Goal: Task Accomplishment & Management: Manage account settings

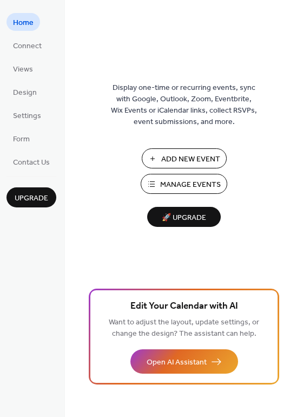
click at [200, 191] on span "Manage Events" at bounding box center [190, 184] width 61 height 11
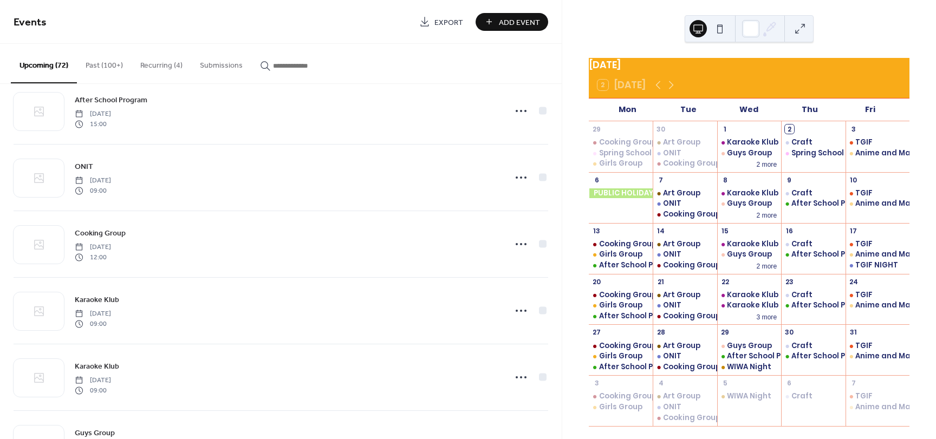
scroll to position [1572, 0]
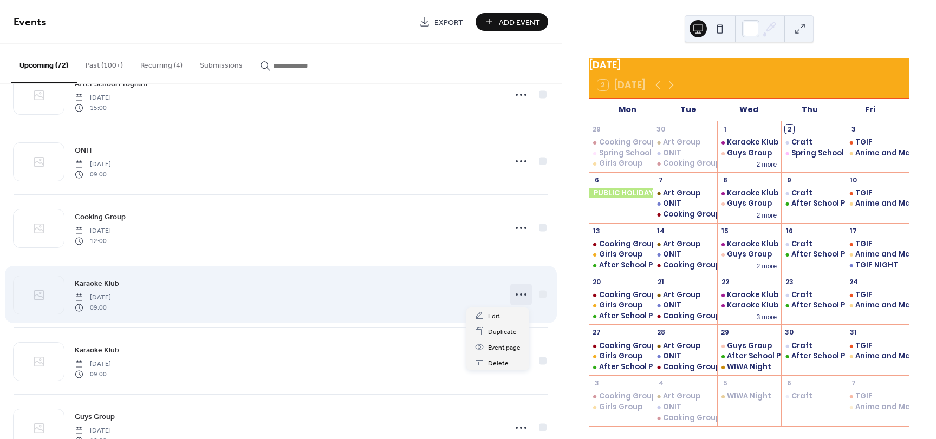
click at [521, 294] on icon at bounding box center [521, 294] width 17 height 17
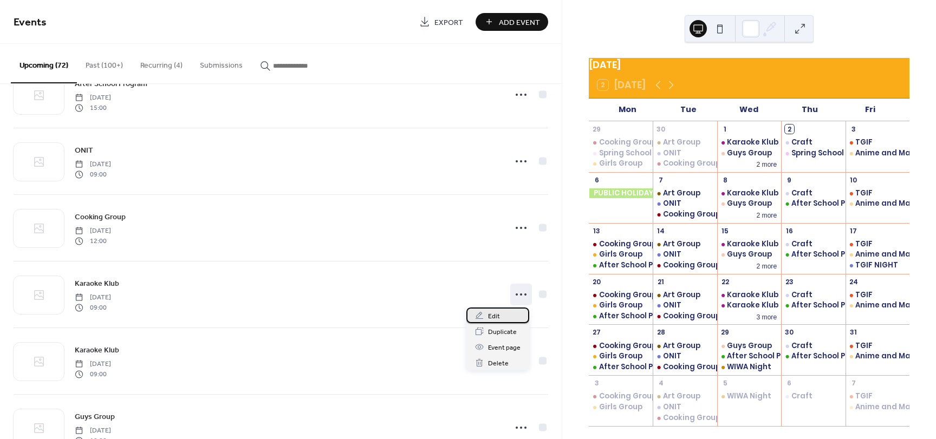
click at [510, 312] on div "Edit" at bounding box center [498, 316] width 63 height 16
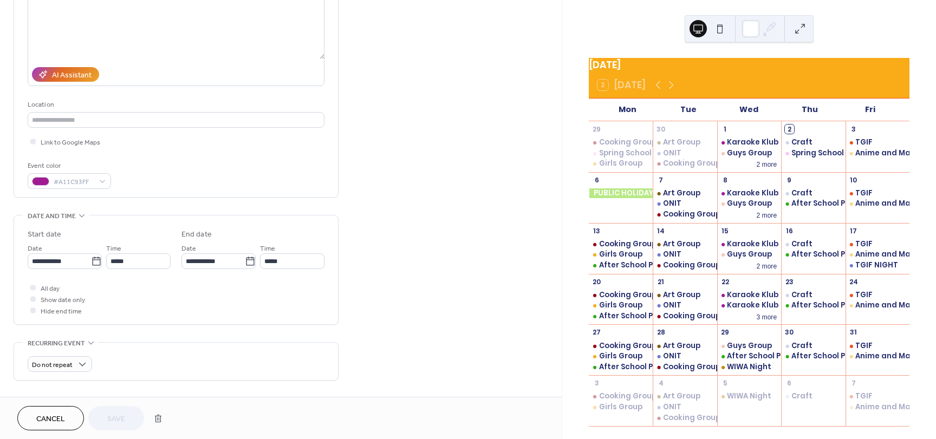
scroll to position [163, 0]
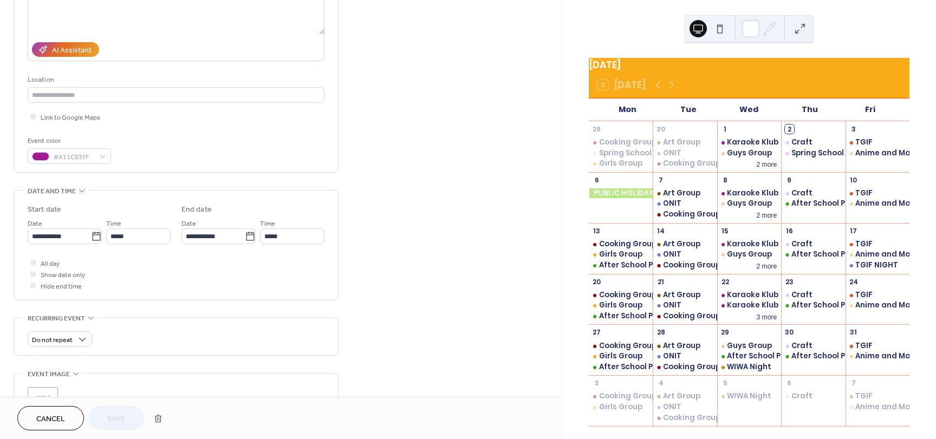
click at [62, 227] on div "**********" at bounding box center [65, 230] width 74 height 27
click at [70, 239] on input "**********" at bounding box center [59, 237] width 63 height 16
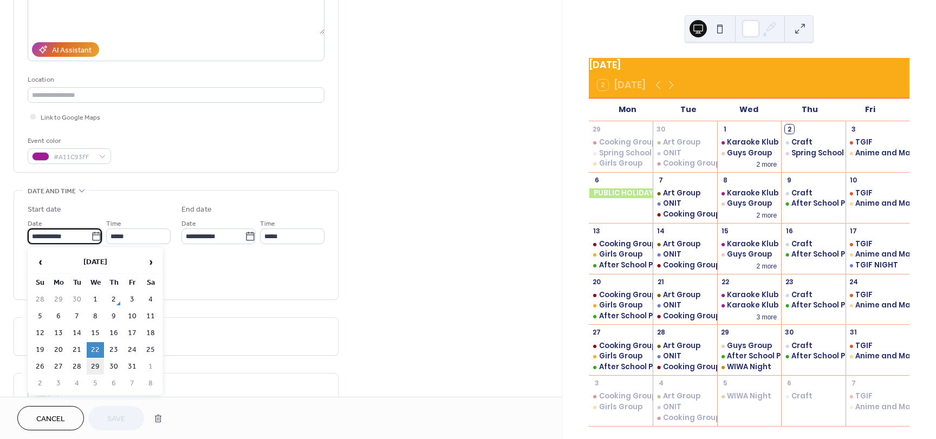
click at [99, 368] on td "29" at bounding box center [95, 367] width 17 height 16
type input "**********"
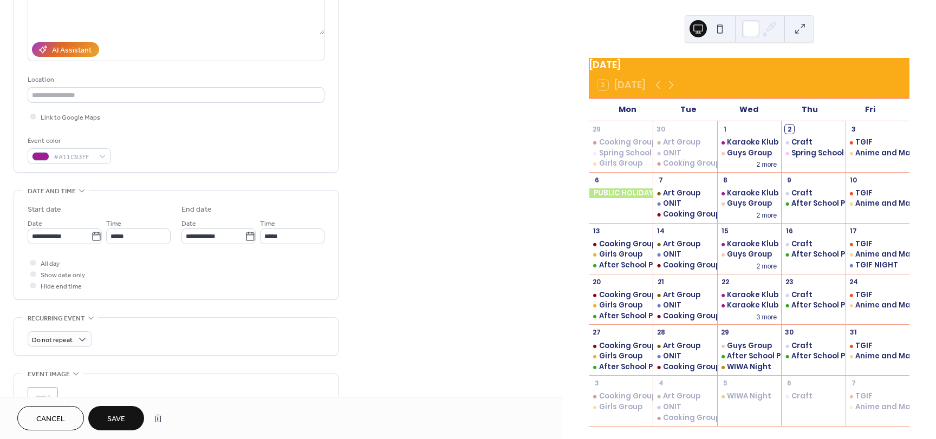
click at [118, 414] on span "Save" at bounding box center [116, 419] width 18 height 11
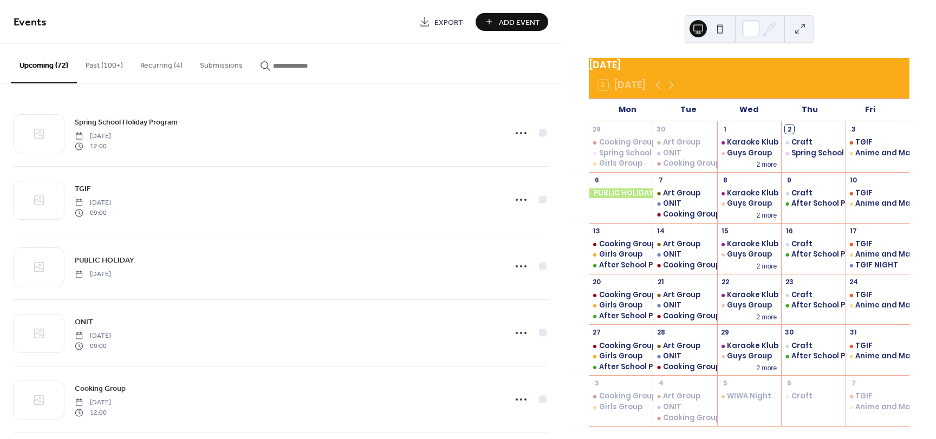
click at [159, 70] on button "Recurring (4)" at bounding box center [162, 63] width 60 height 38
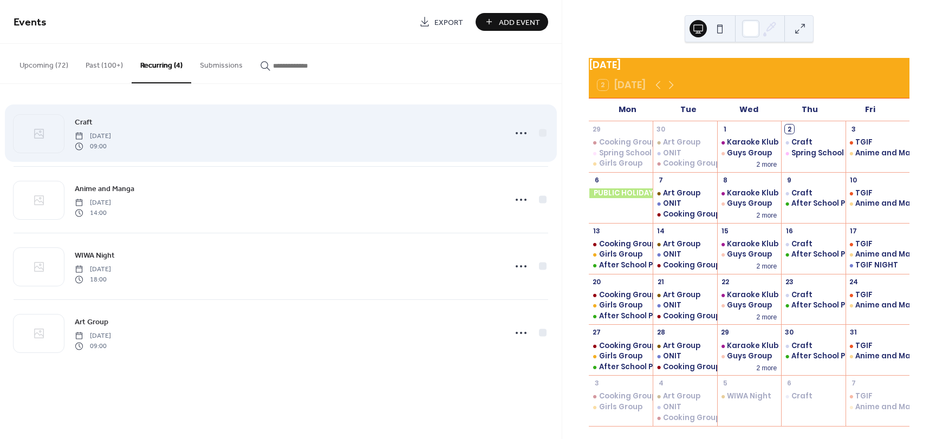
click at [234, 152] on div "Craft [DATE] 09:00" at bounding box center [281, 133] width 535 height 66
click at [527, 129] on icon at bounding box center [521, 133] width 17 height 17
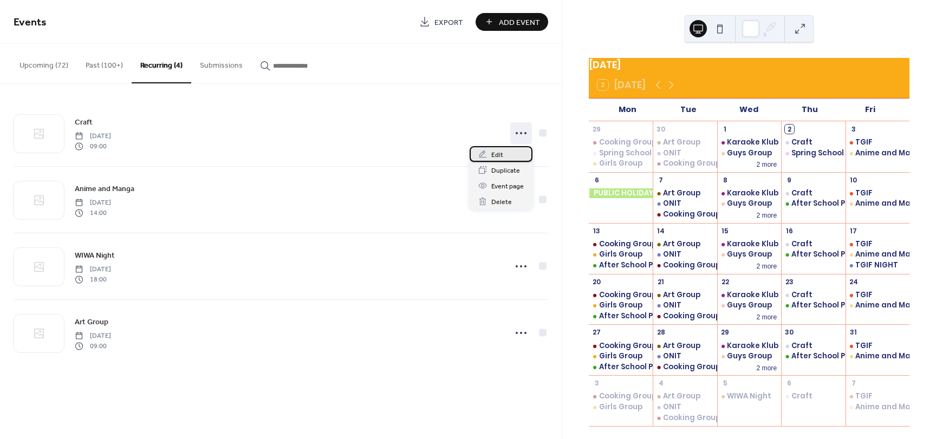
click at [506, 154] on div "Edit" at bounding box center [501, 154] width 63 height 16
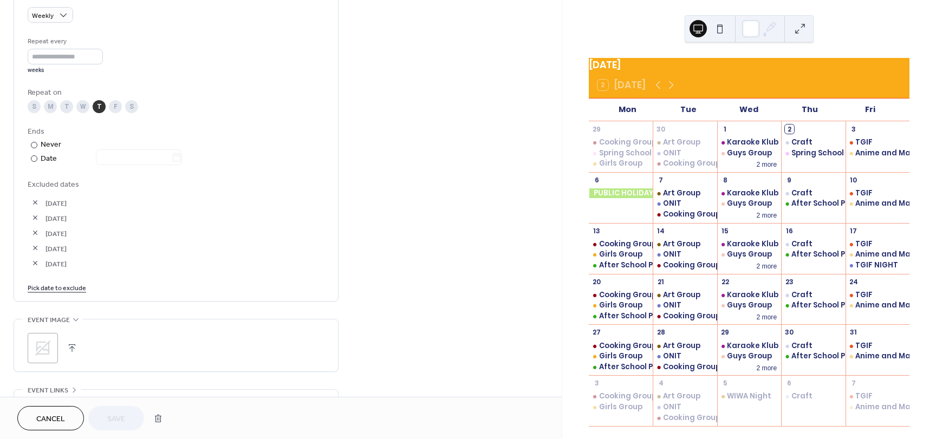
scroll to position [488, 0]
click at [69, 287] on link "Pick date to exclude" at bounding box center [57, 286] width 59 height 11
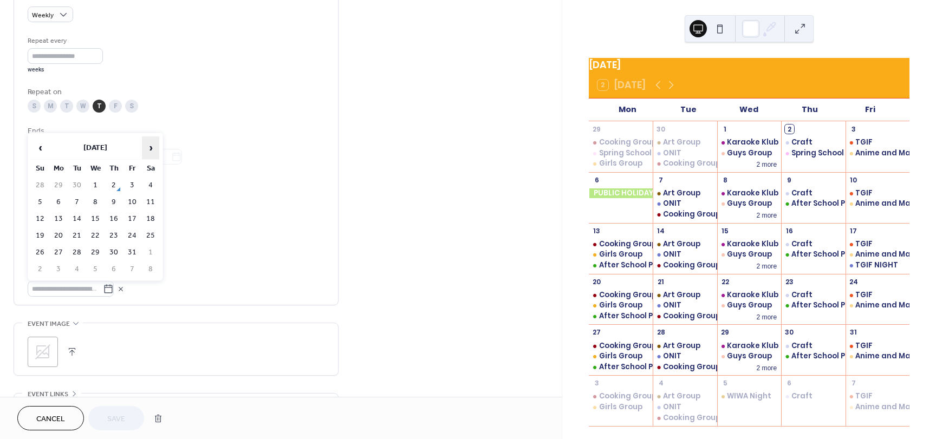
click at [156, 144] on span "›" at bounding box center [151, 148] width 16 height 22
click at [134, 205] on td "12" at bounding box center [132, 203] width 17 height 16
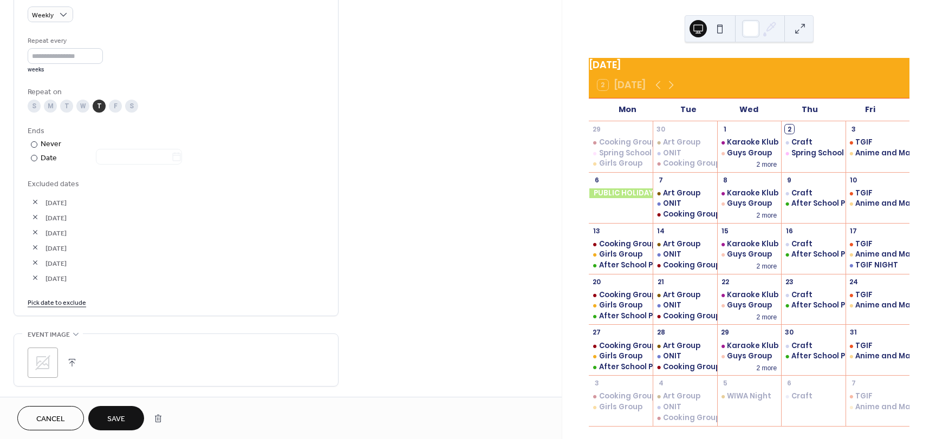
click at [52, 303] on link "Pick date to exclude" at bounding box center [57, 301] width 59 height 11
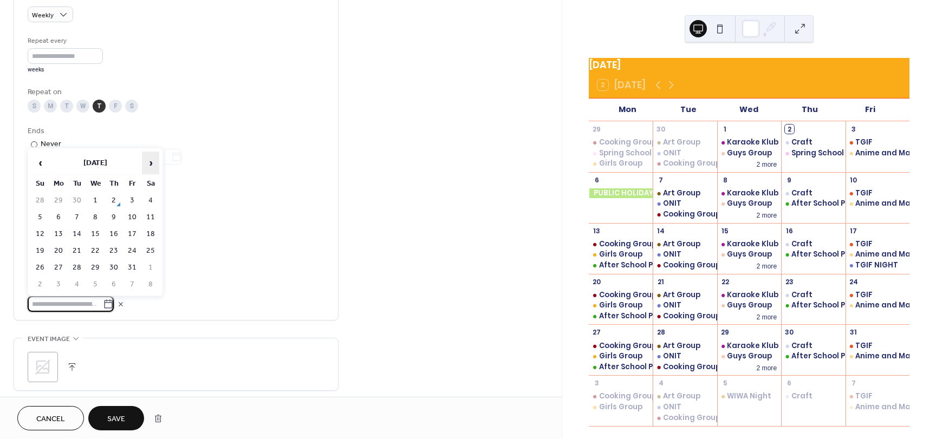
click at [149, 164] on span "›" at bounding box center [151, 163] width 16 height 22
click at [111, 238] on td "18" at bounding box center [113, 235] width 17 height 16
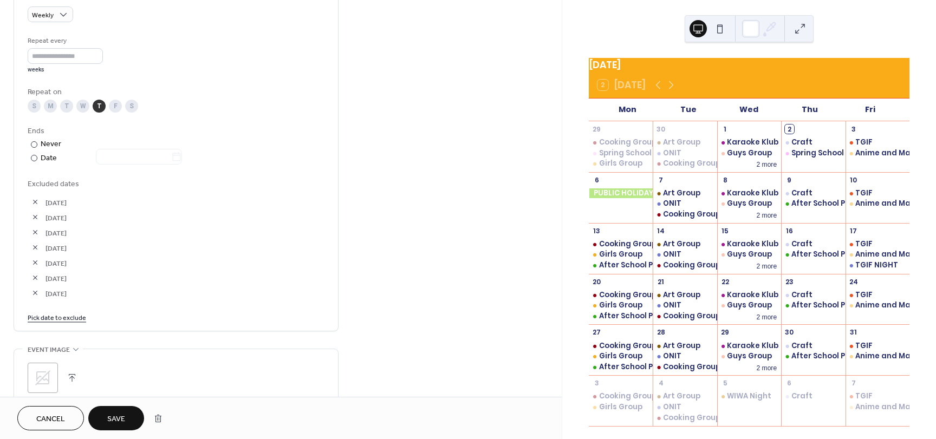
click at [57, 321] on link "Pick date to exclude" at bounding box center [57, 317] width 59 height 11
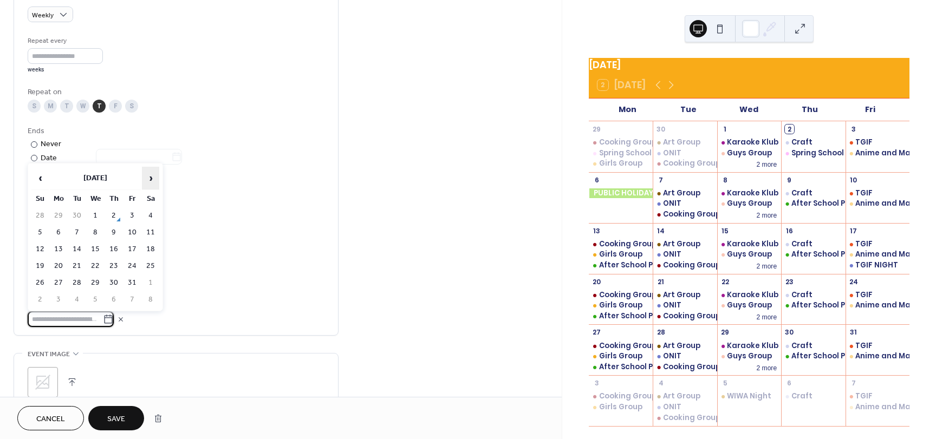
click at [151, 184] on span "›" at bounding box center [151, 178] width 16 height 22
click at [113, 269] on td "25" at bounding box center [113, 266] width 17 height 16
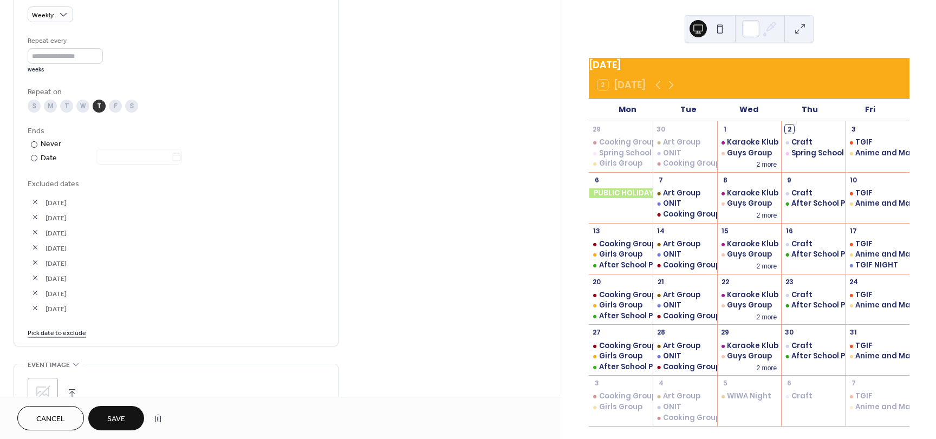
click at [62, 336] on link "Pick date to exclude" at bounding box center [57, 332] width 59 height 11
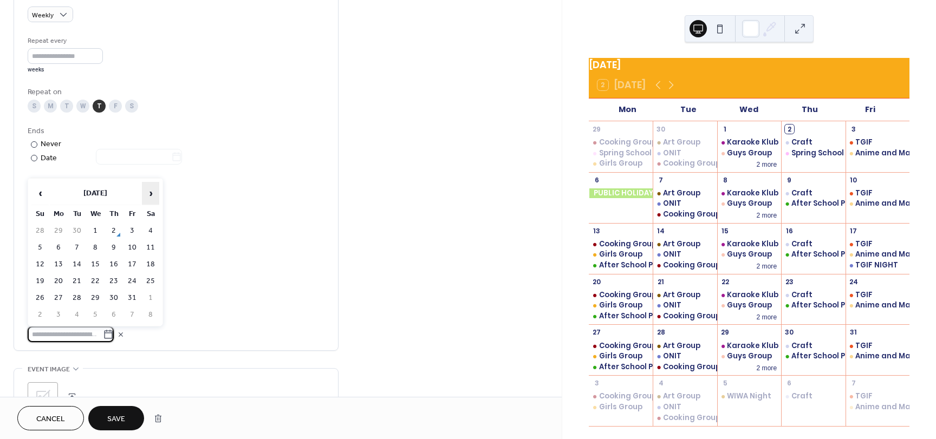
click at [147, 199] on span "›" at bounding box center [151, 194] width 16 height 22
click at [109, 234] on td "1" at bounding box center [113, 231] width 17 height 16
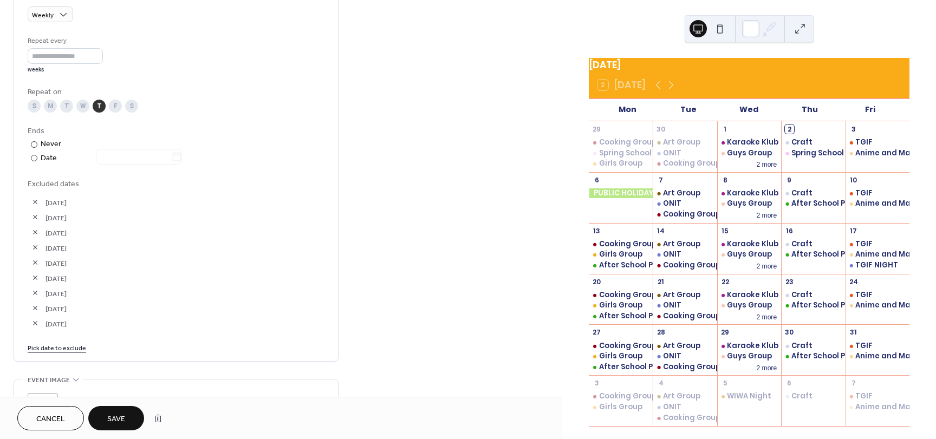
click at [53, 351] on link "Pick date to exclude" at bounding box center [57, 347] width 59 height 11
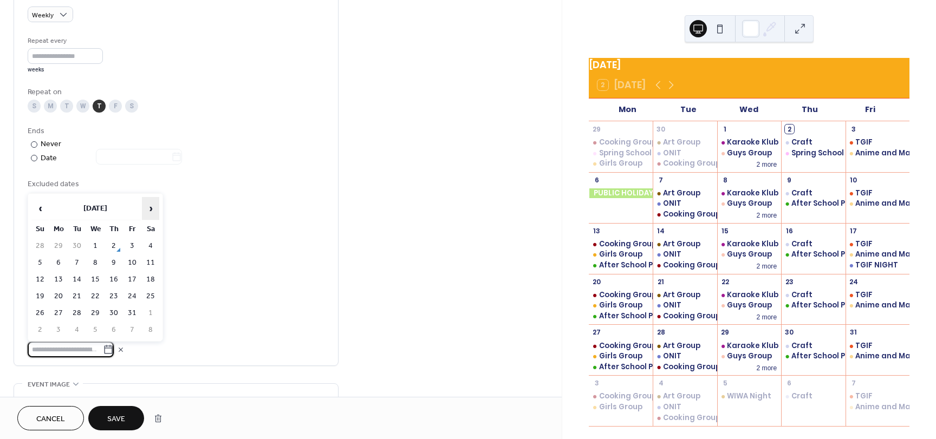
click at [148, 212] on span "›" at bounding box center [151, 209] width 16 height 22
click at [37, 210] on span "‹" at bounding box center [40, 209] width 16 height 22
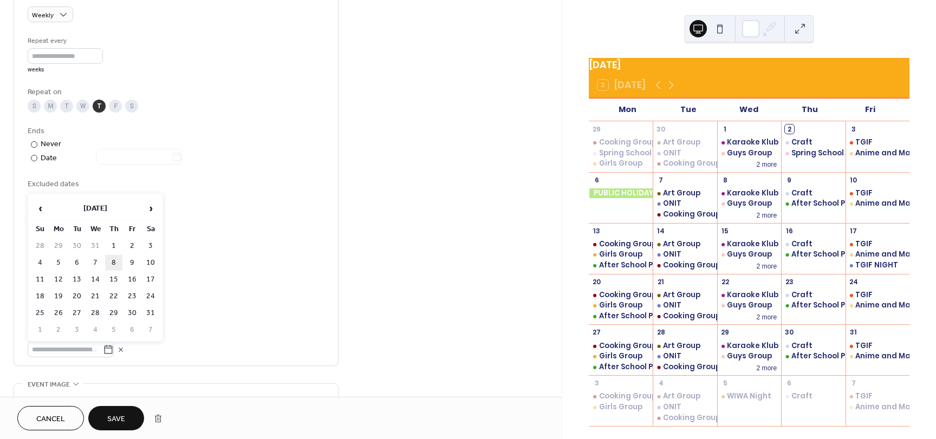
click at [118, 260] on td "8" at bounding box center [113, 263] width 17 height 16
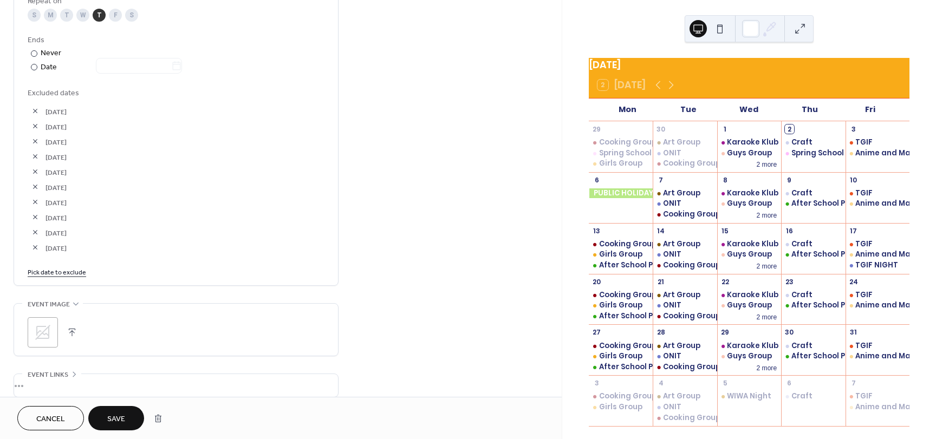
scroll to position [596, 0]
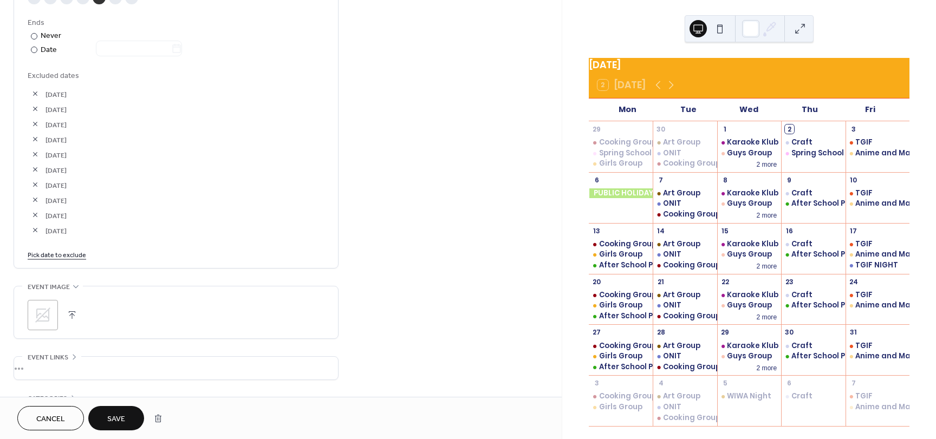
click at [119, 420] on span "Save" at bounding box center [116, 419] width 18 height 11
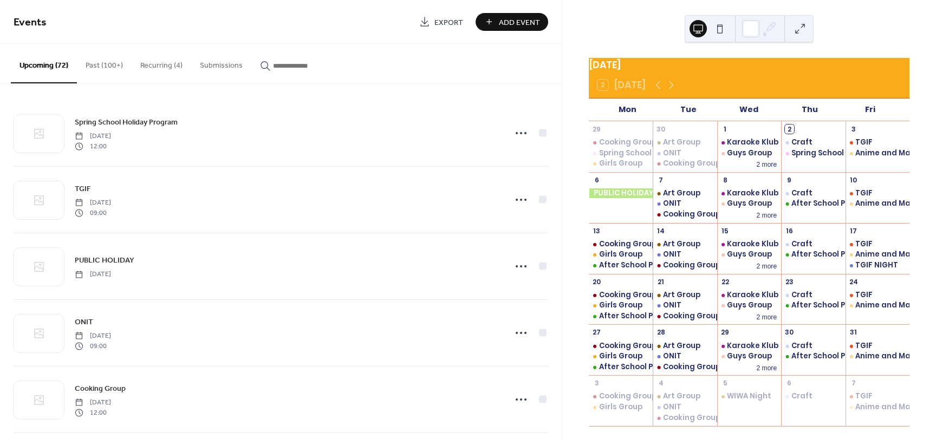
click at [163, 66] on button "Recurring (4)" at bounding box center [162, 63] width 60 height 38
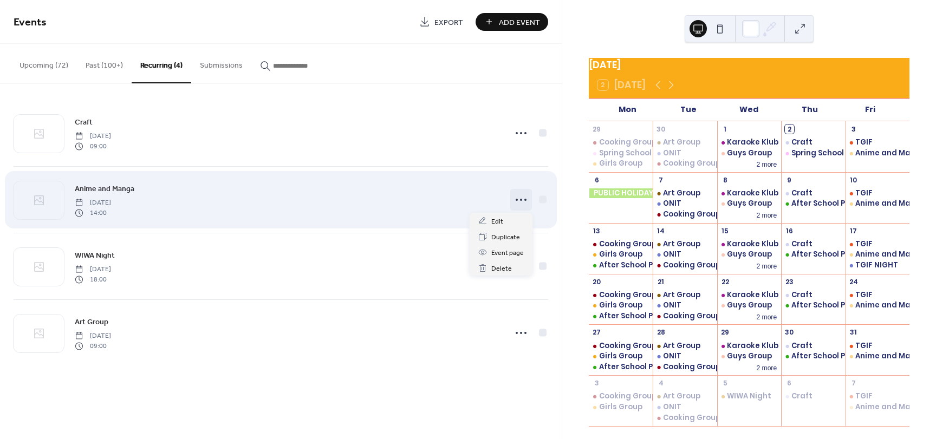
click at [514, 192] on icon at bounding box center [521, 199] width 17 height 17
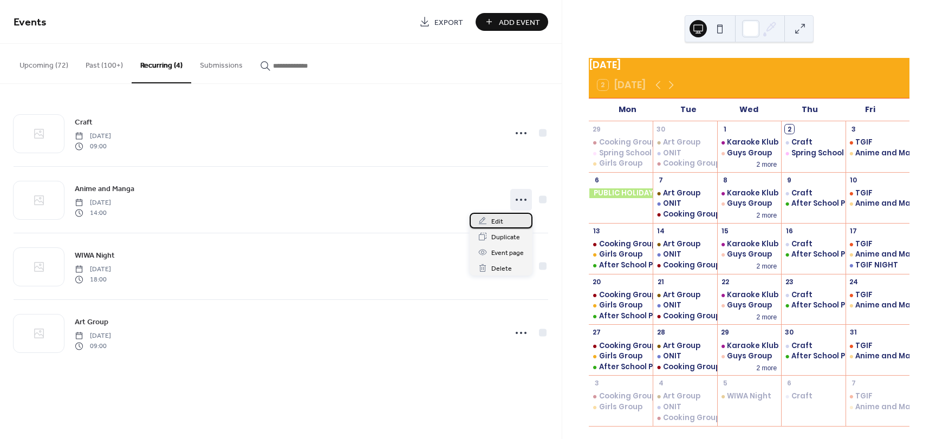
click at [527, 225] on div "Edit" at bounding box center [501, 221] width 63 height 16
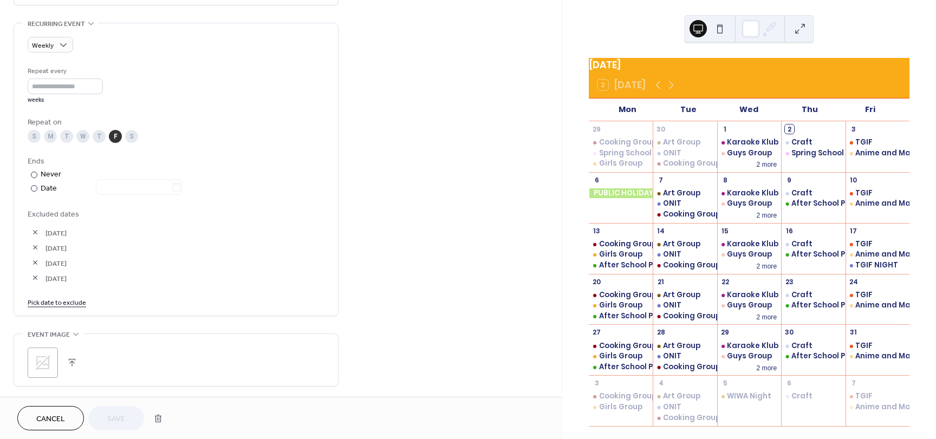
scroll to position [581, 0]
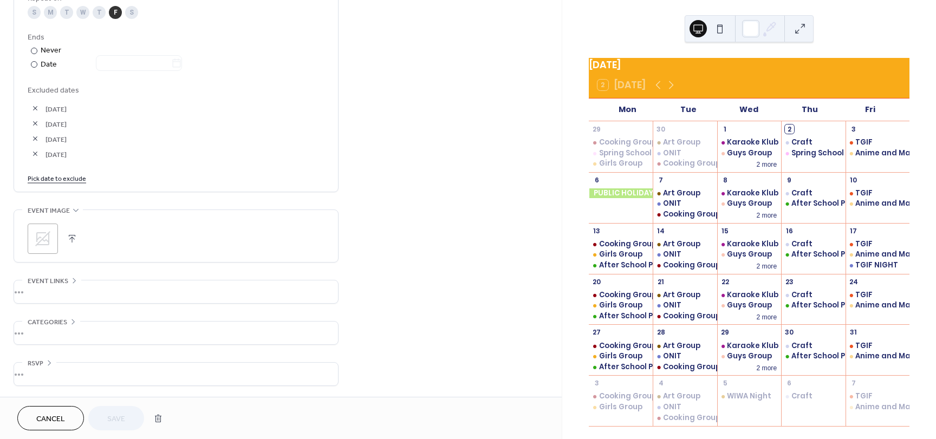
click at [56, 180] on link "Pick date to exclude" at bounding box center [57, 177] width 59 height 11
click at [152, 210] on span "›" at bounding box center [151, 206] width 16 height 22
click at [132, 277] on td "19" at bounding box center [132, 277] width 17 height 16
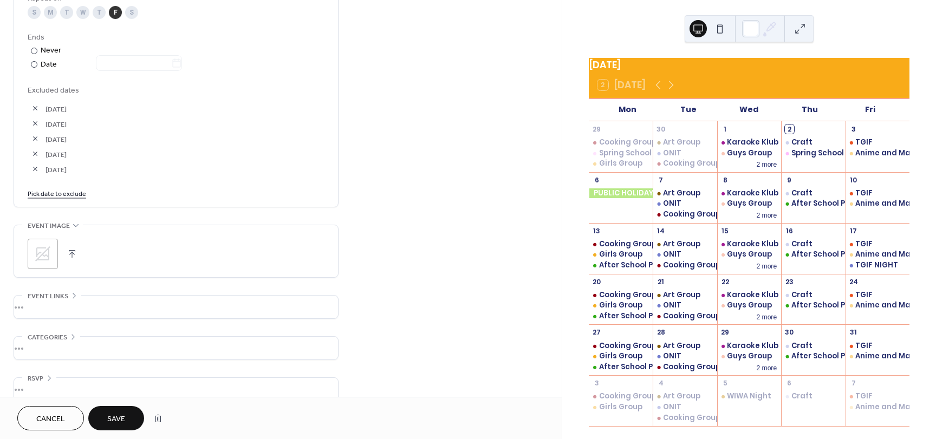
click at [74, 193] on link "Pick date to exclude" at bounding box center [57, 193] width 59 height 11
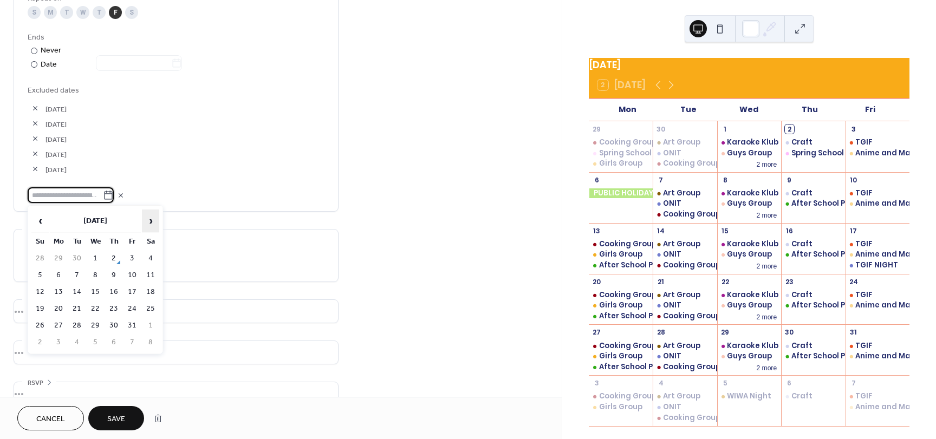
click at [157, 223] on span "›" at bounding box center [151, 221] width 16 height 22
click at [132, 315] on td "26" at bounding box center [132, 309] width 17 height 16
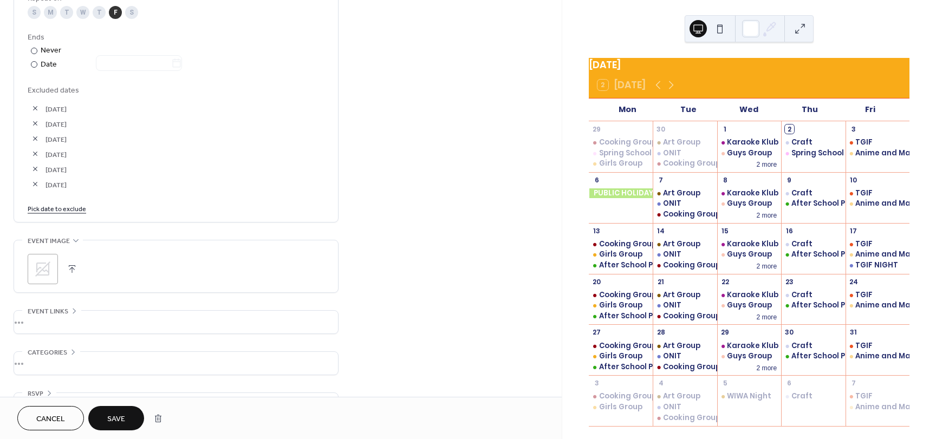
click at [73, 209] on link "Pick date to exclude" at bounding box center [57, 208] width 59 height 11
click at [151, 235] on span "›" at bounding box center [151, 236] width 16 height 22
click at [134, 274] on td "2" at bounding box center [132, 274] width 17 height 16
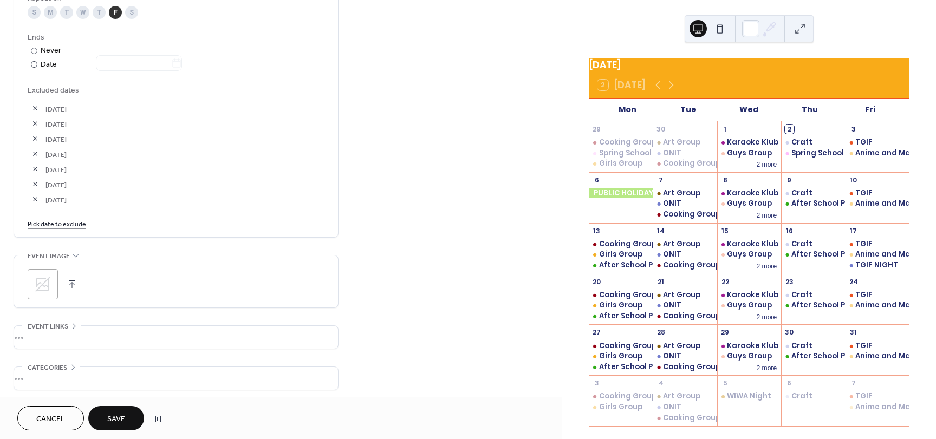
click at [57, 227] on link "Pick date to exclude" at bounding box center [57, 223] width 59 height 11
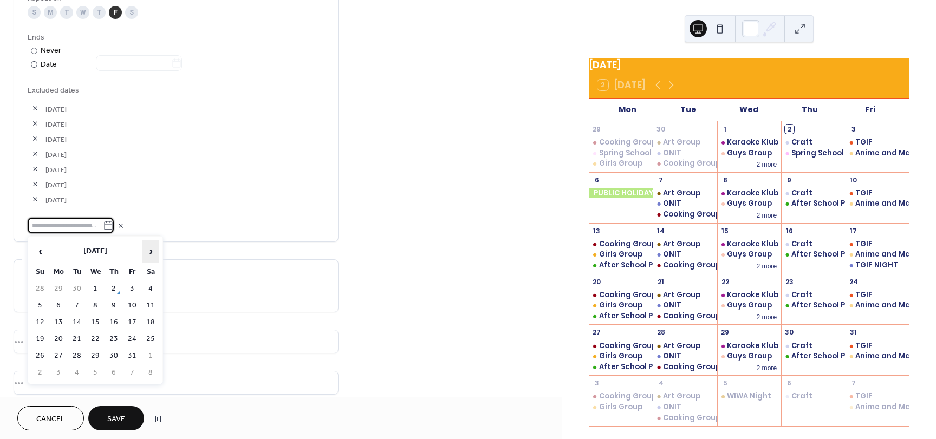
click at [152, 250] on span "›" at bounding box center [151, 252] width 16 height 22
click at [135, 303] on td "9" at bounding box center [132, 306] width 17 height 16
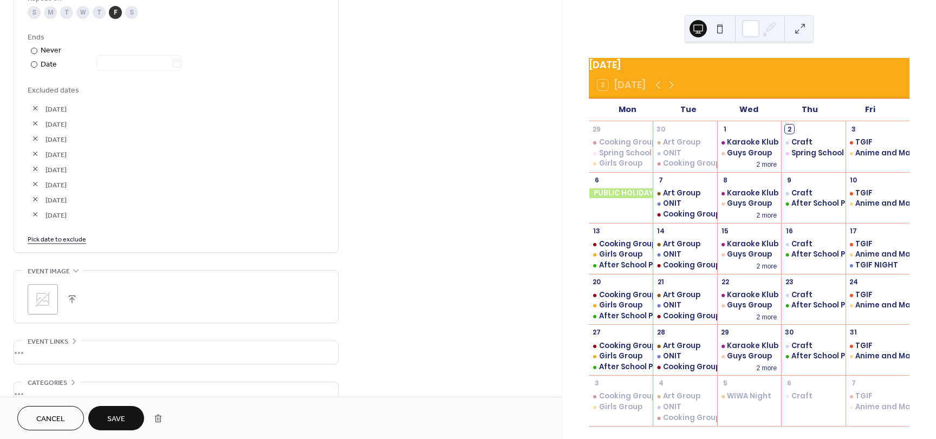
click at [113, 423] on span "Save" at bounding box center [116, 419] width 18 height 11
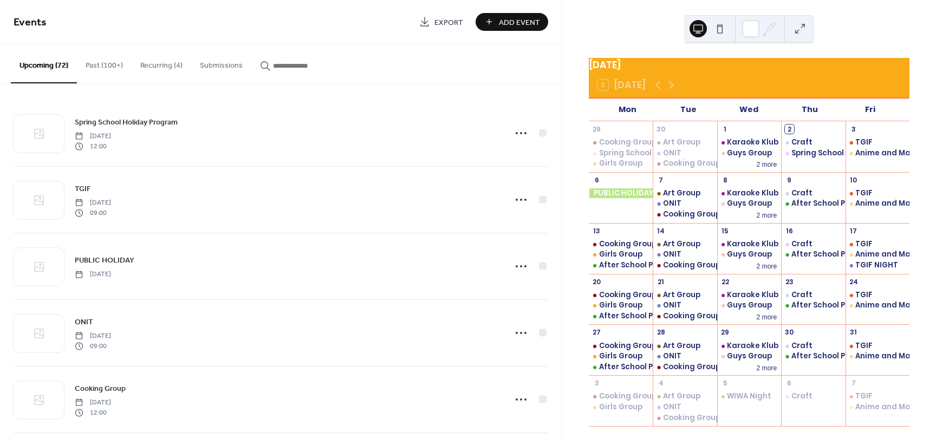
click at [147, 72] on button "Recurring (4)" at bounding box center [162, 63] width 60 height 38
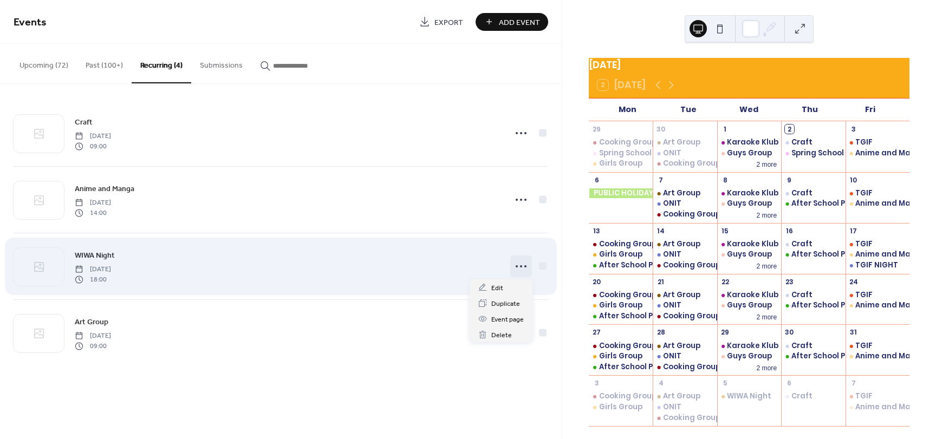
click at [523, 264] on icon at bounding box center [521, 266] width 17 height 17
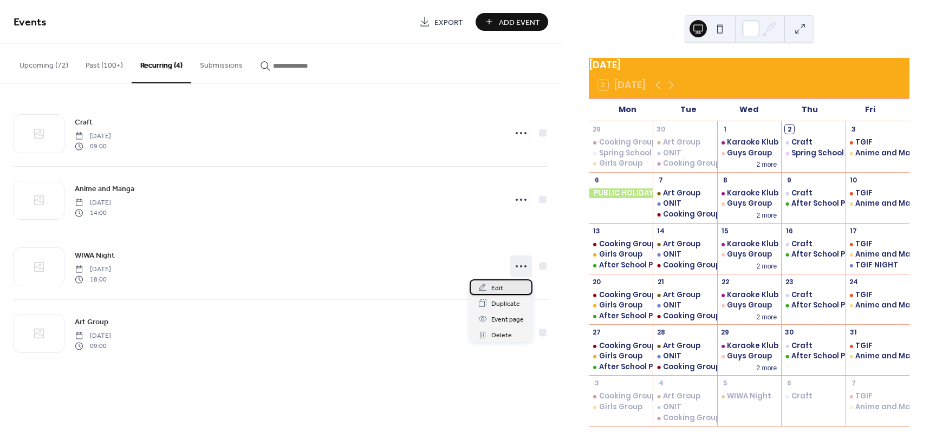
click at [515, 281] on div "Edit" at bounding box center [501, 288] width 63 height 16
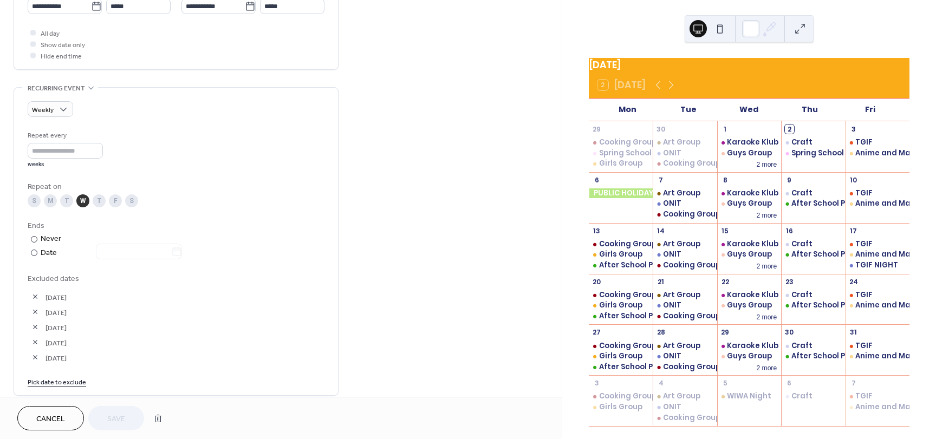
scroll to position [434, 0]
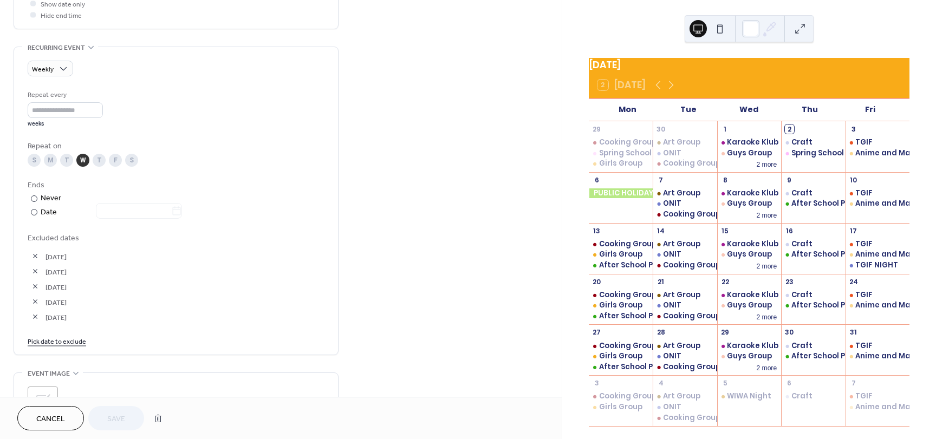
click at [69, 339] on link "Pick date to exclude" at bounding box center [57, 340] width 59 height 11
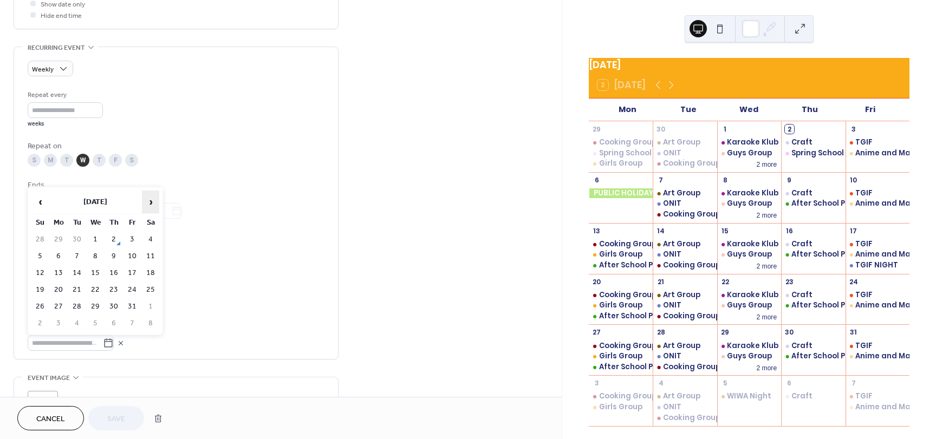
click at [148, 197] on span "›" at bounding box center [151, 202] width 16 height 22
click at [98, 273] on td "17" at bounding box center [95, 274] width 17 height 16
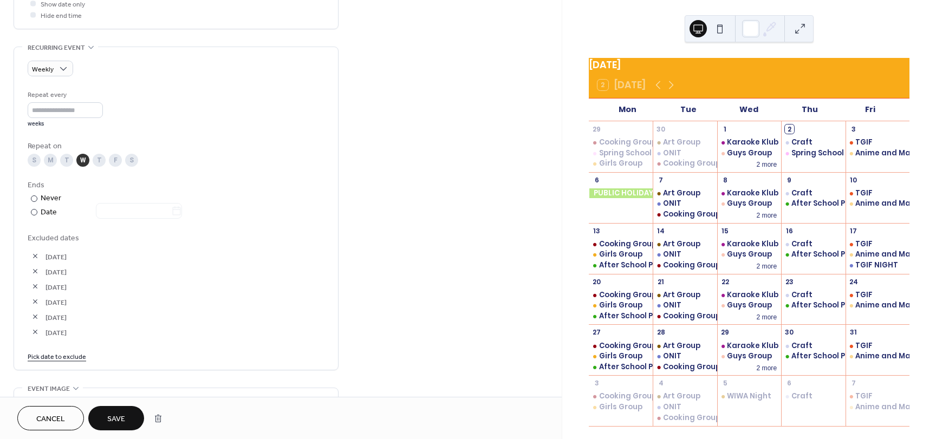
click at [47, 357] on link "Pick date to exclude" at bounding box center [57, 356] width 59 height 11
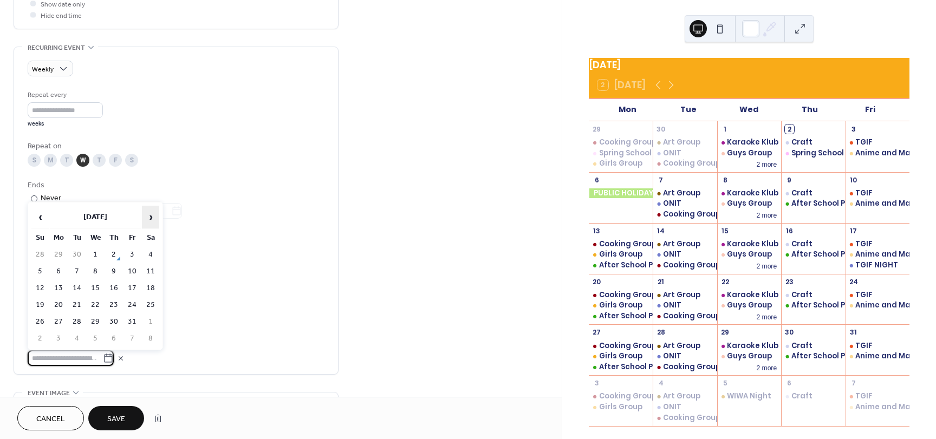
click at [151, 214] on span "›" at bounding box center [151, 217] width 16 height 22
drag, startPoint x: 151, startPoint y: 214, endPoint x: 95, endPoint y: 307, distance: 108.2
click at [95, 307] on table "‹ [DATE] › Su Mo Tu We Th Fr Sa 30 1 2 3 4 5 6 7 8 9 10 11 12 13 14 15 16 17 18…" at bounding box center [95, 276] width 130 height 143
click at [95, 307] on td "24" at bounding box center [95, 306] width 17 height 16
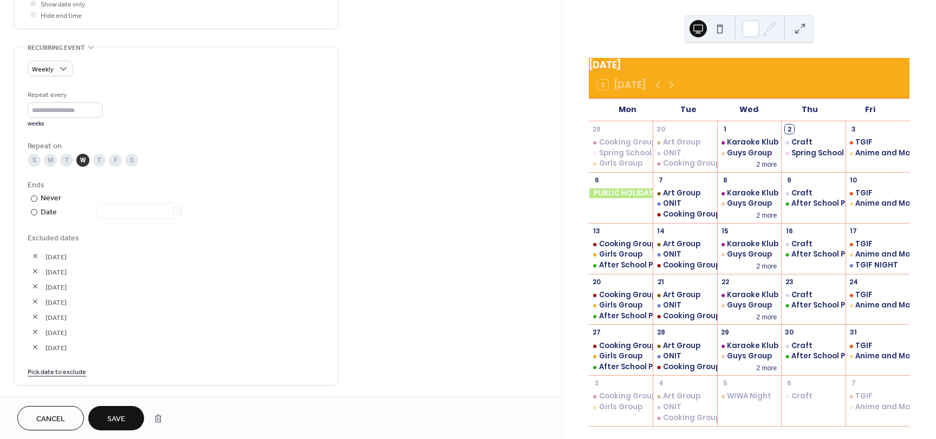
click at [76, 382] on div "Weekly Repeat every * weeks Repeat on S M T W T F S Ends ​ Never ​ Date Exclude…" at bounding box center [176, 216] width 297 height 338
click at [79, 373] on link "Pick date to exclude" at bounding box center [57, 371] width 59 height 11
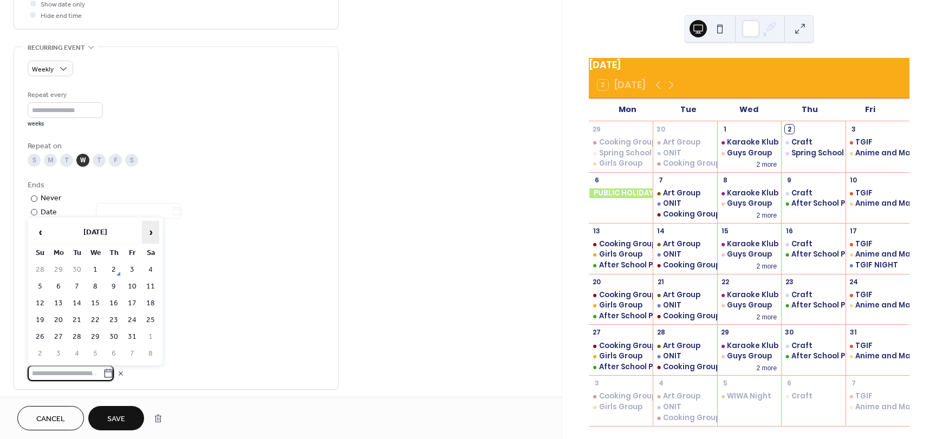
click at [149, 231] on span "›" at bounding box center [151, 233] width 16 height 22
click at [100, 335] on td "31" at bounding box center [95, 337] width 17 height 16
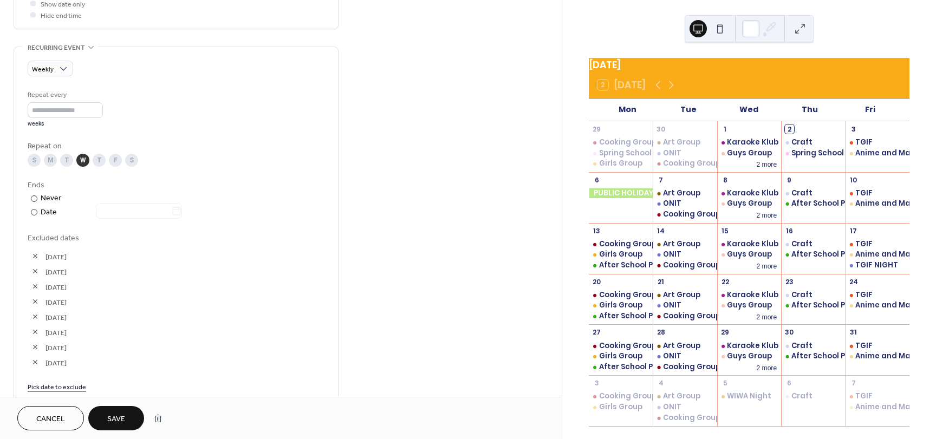
drag, startPoint x: 102, startPoint y: 330, endPoint x: 64, endPoint y: 384, distance: 66.1
click at [64, 384] on link "Pick date to exclude" at bounding box center [57, 386] width 59 height 11
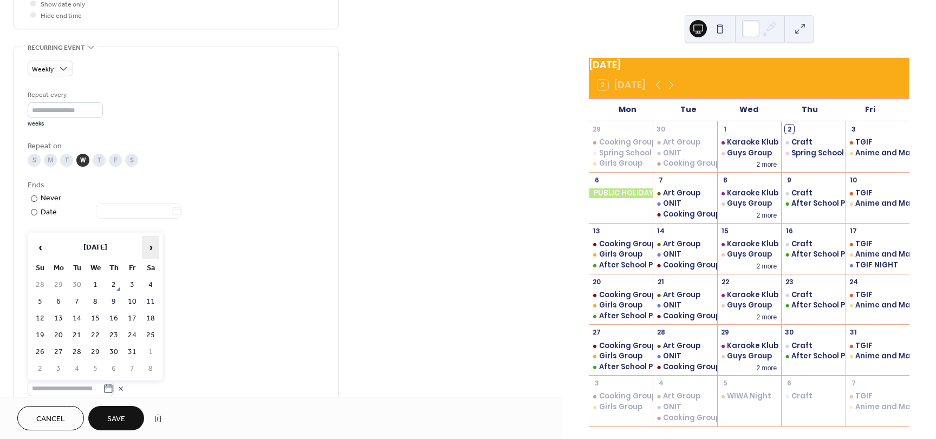
click at [148, 246] on span "›" at bounding box center [151, 248] width 16 height 22
click at [155, 243] on span "›" at bounding box center [151, 248] width 16 height 22
click at [100, 299] on td "7" at bounding box center [95, 302] width 17 height 16
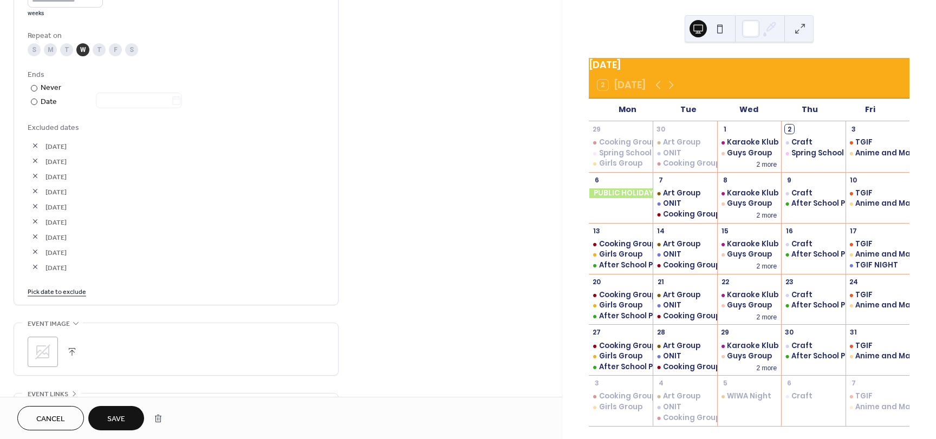
scroll to position [596, 0]
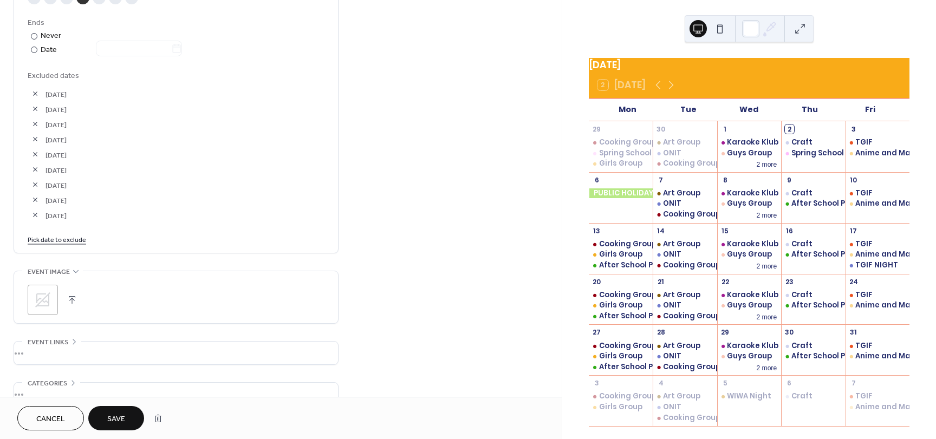
click at [55, 239] on link "Pick date to exclude" at bounding box center [57, 239] width 59 height 11
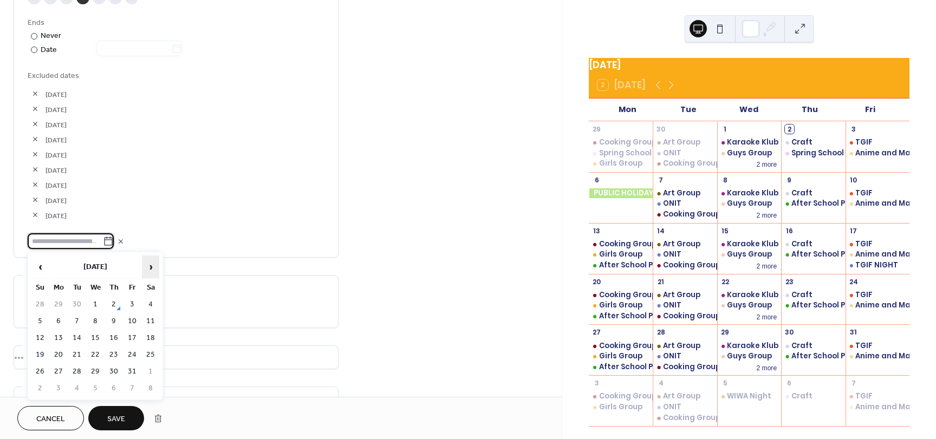
click at [154, 264] on span "›" at bounding box center [151, 267] width 16 height 22
click at [114, 416] on span "Save" at bounding box center [116, 419] width 18 height 11
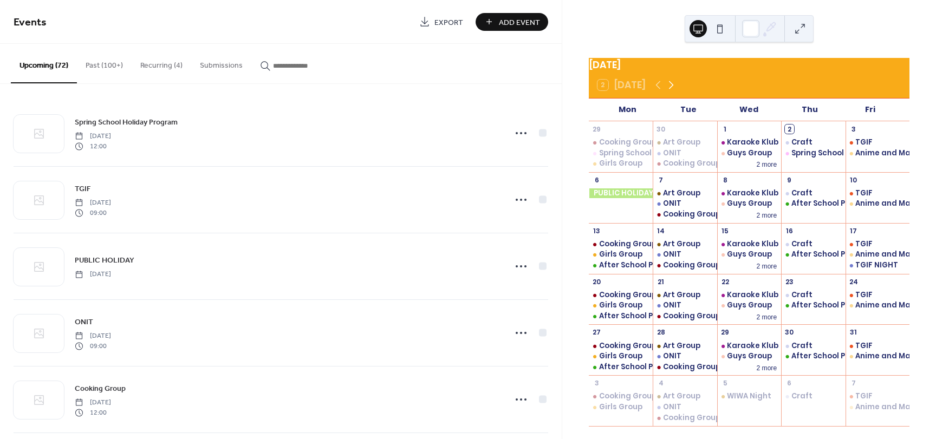
click at [671, 89] on icon at bounding box center [671, 85] width 5 height 8
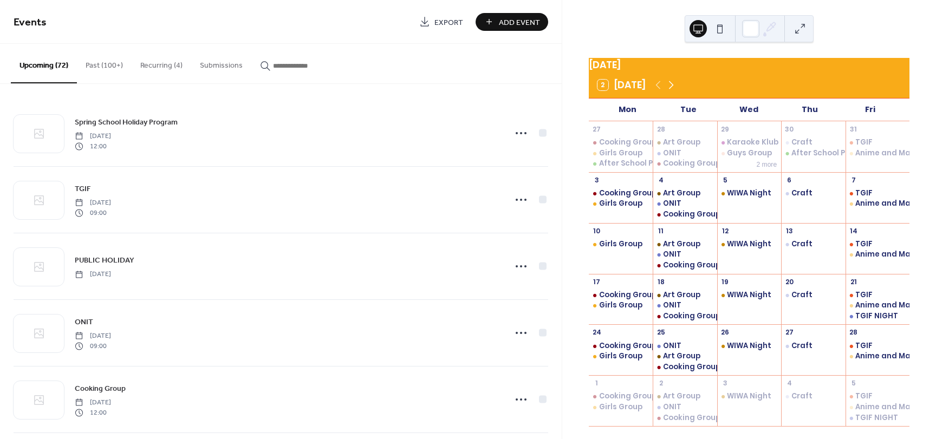
click at [671, 89] on icon at bounding box center [671, 85] width 5 height 8
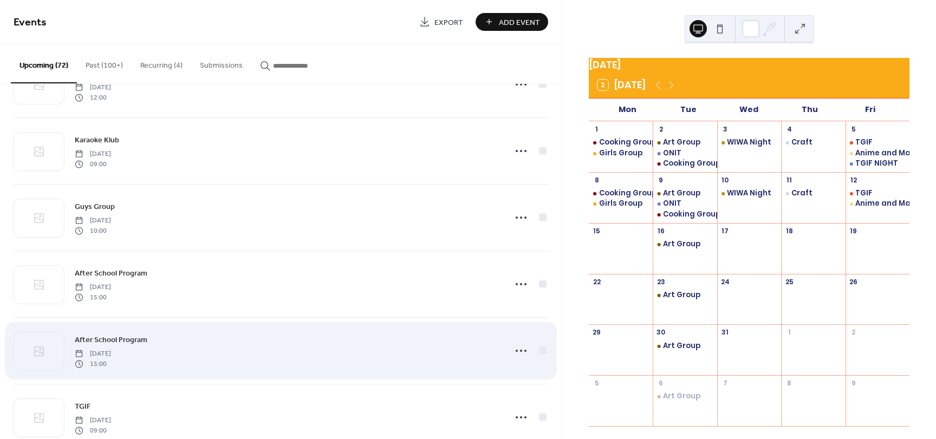
scroll to position [325, 0]
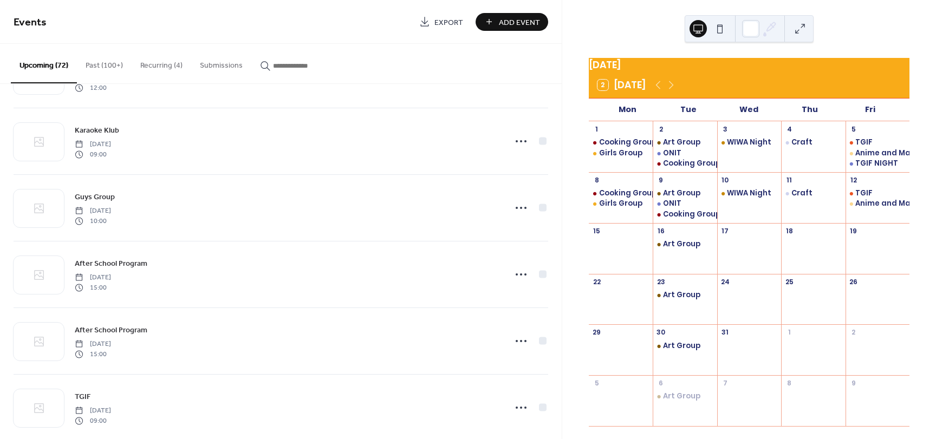
click at [154, 62] on button "Recurring (4)" at bounding box center [162, 63] width 60 height 38
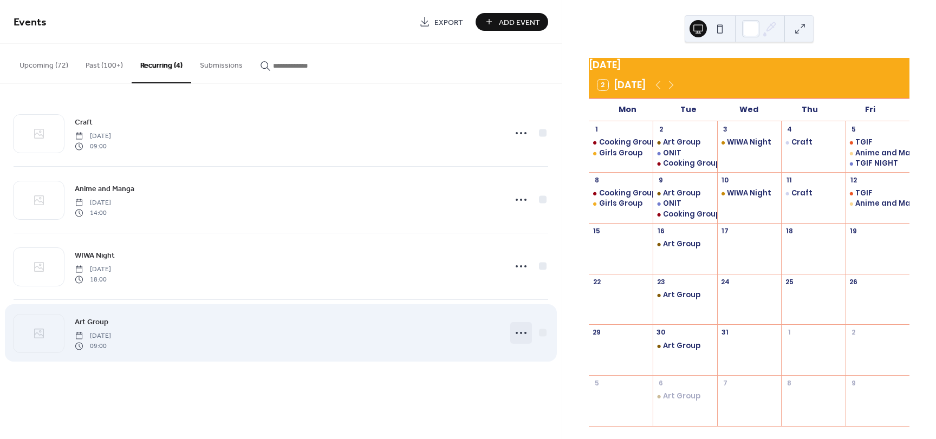
click at [515, 329] on icon at bounding box center [521, 333] width 17 height 17
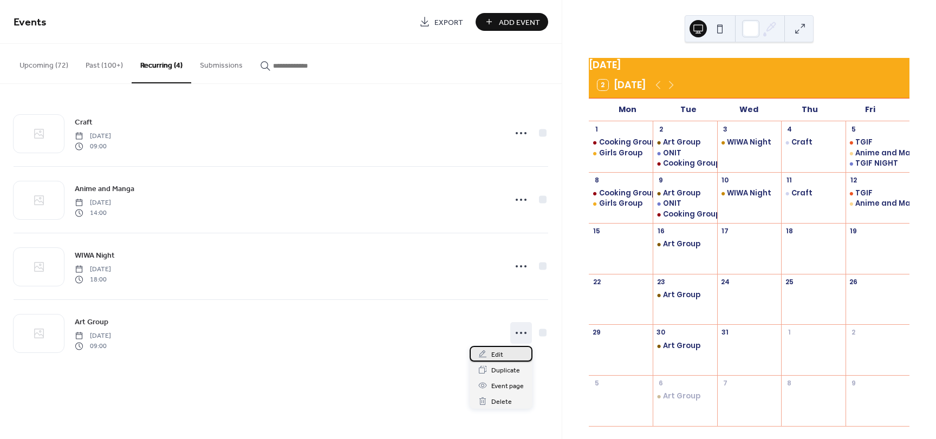
click at [514, 352] on div "Edit" at bounding box center [501, 354] width 63 height 16
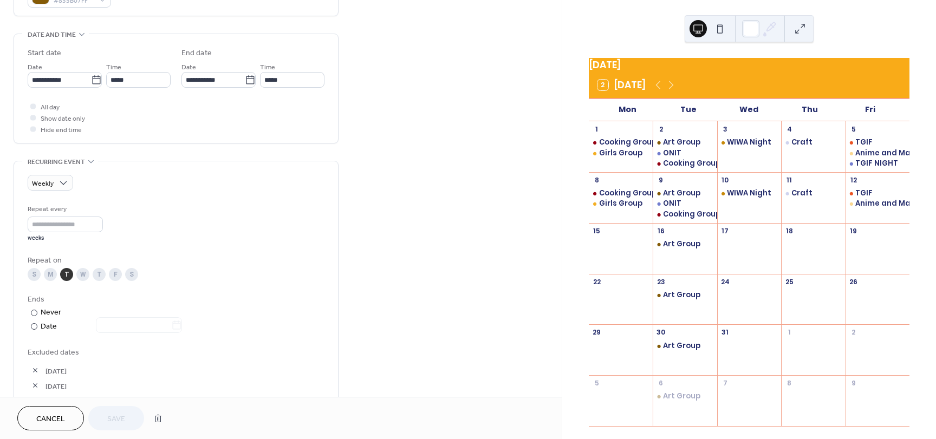
scroll to position [434, 0]
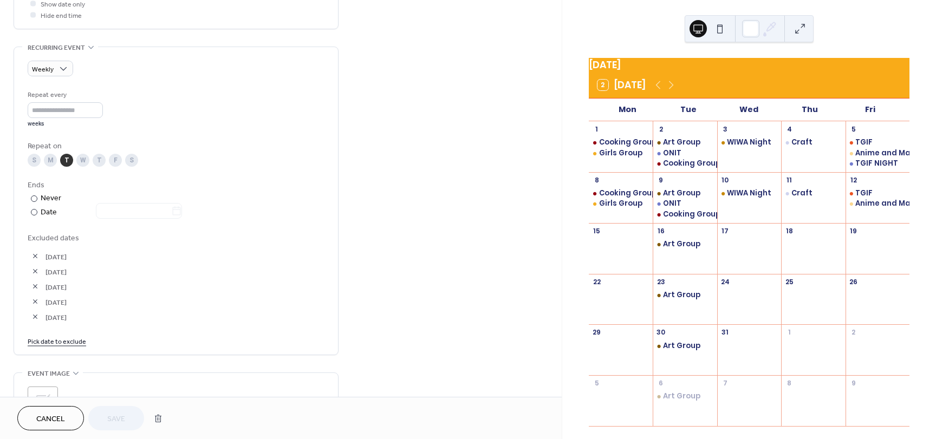
click at [63, 348] on span "Pick date to exclude" at bounding box center [57, 342] width 59 height 11
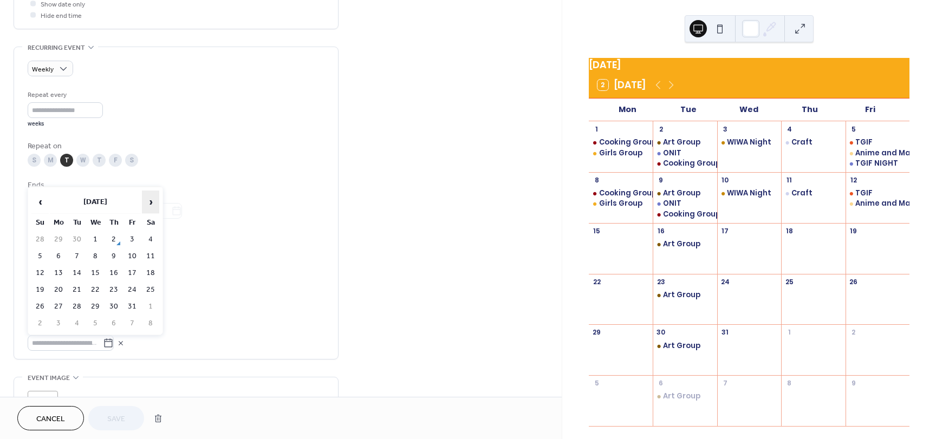
click at [151, 198] on span "›" at bounding box center [151, 202] width 16 height 22
click at [72, 271] on td "16" at bounding box center [76, 274] width 17 height 16
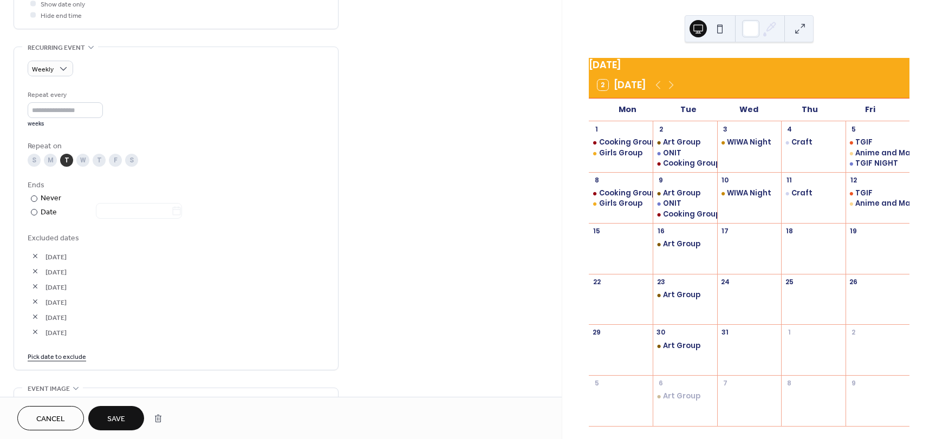
click at [79, 355] on link "Pick date to exclude" at bounding box center [57, 356] width 59 height 11
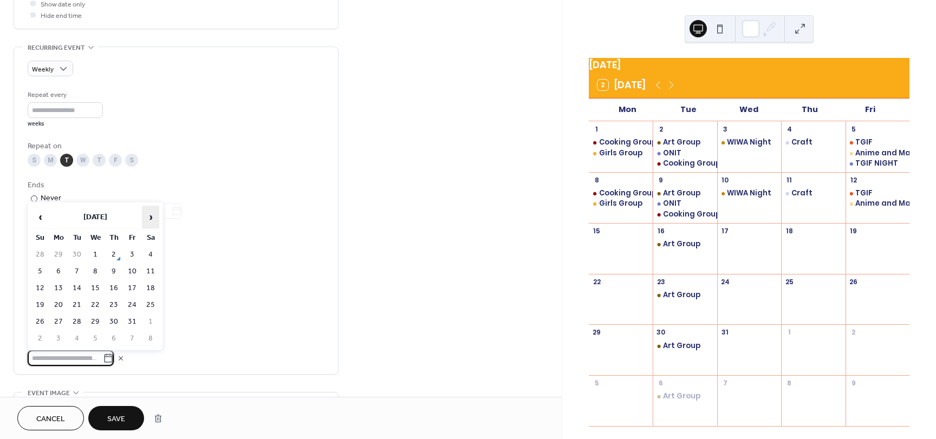
click at [143, 219] on span "›" at bounding box center [151, 217] width 16 height 22
click at [76, 303] on td "23" at bounding box center [76, 306] width 17 height 16
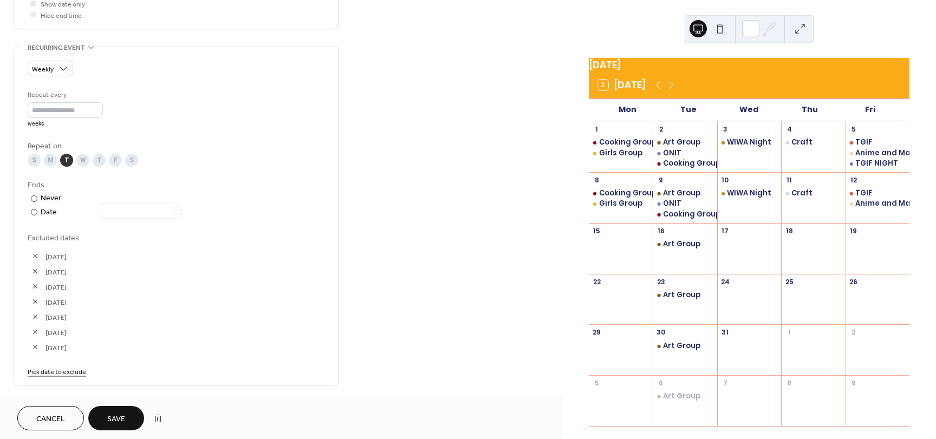
click at [66, 379] on div "Weekly Repeat every * weeks Repeat on S M T W T F S Ends ​ Never ​ Date Exclude…" at bounding box center [176, 216] width 297 height 338
click at [67, 371] on link "Pick date to exclude" at bounding box center [57, 371] width 59 height 11
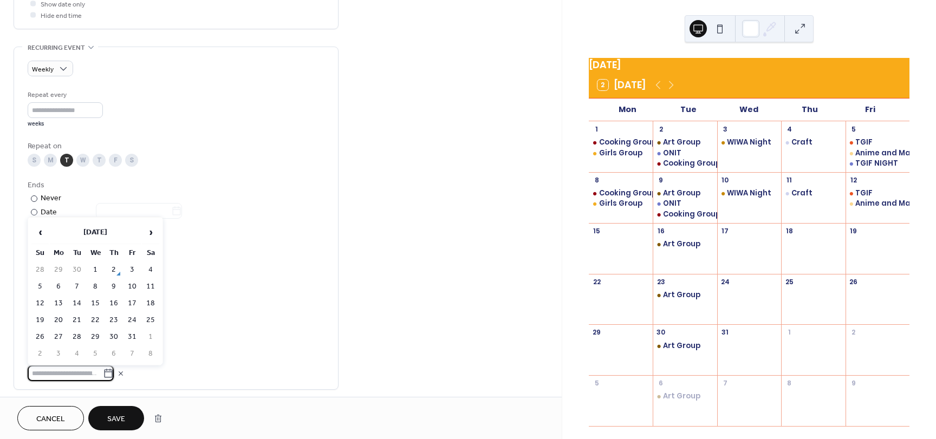
click at [151, 237] on span "›" at bounding box center [151, 233] width 16 height 22
click at [151, 231] on span "›" at bounding box center [151, 233] width 16 height 22
click at [43, 229] on span "‹" at bounding box center [40, 233] width 16 height 22
click at [80, 338] on td "30" at bounding box center [76, 337] width 17 height 16
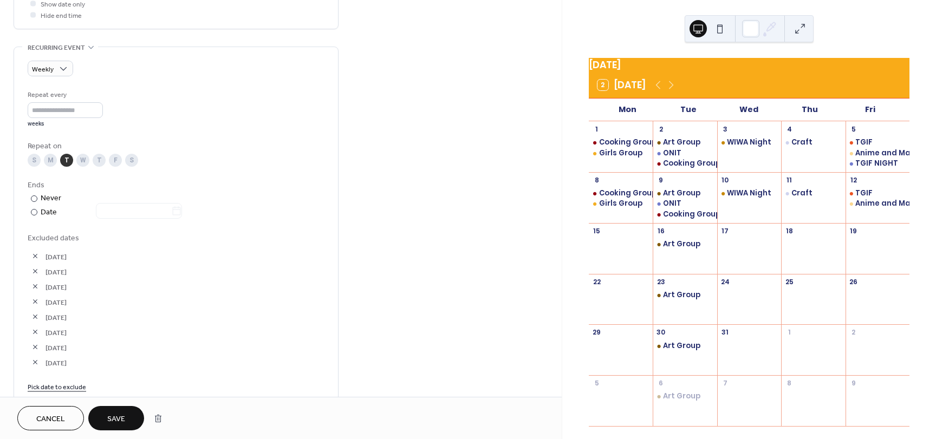
scroll to position [596, 0]
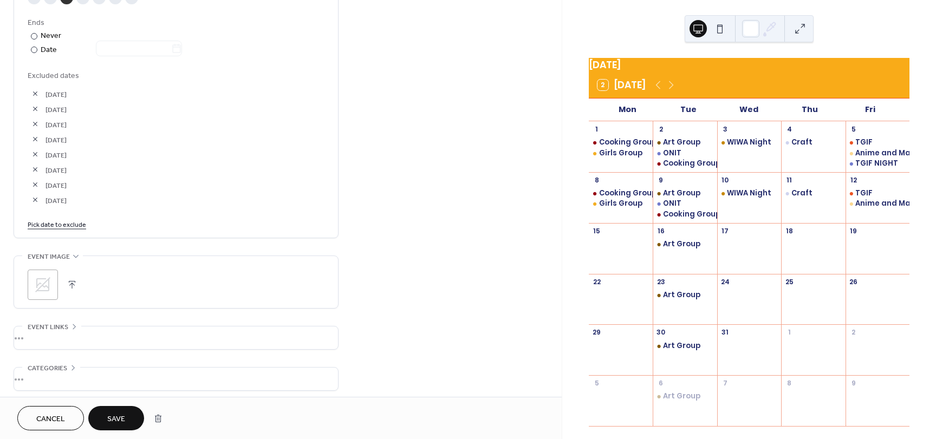
click at [63, 229] on link "Pick date to exclude" at bounding box center [57, 223] width 59 height 11
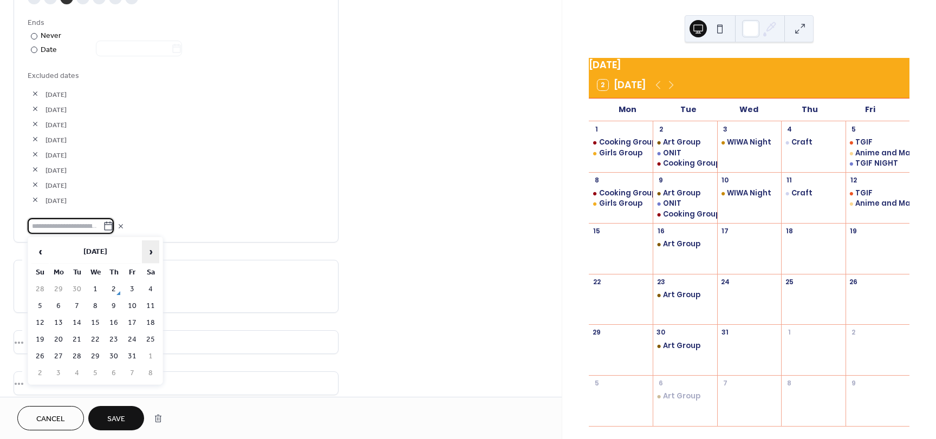
click at [148, 253] on span "›" at bounding box center [151, 252] width 16 height 22
click at [79, 308] on td "6" at bounding box center [76, 307] width 17 height 16
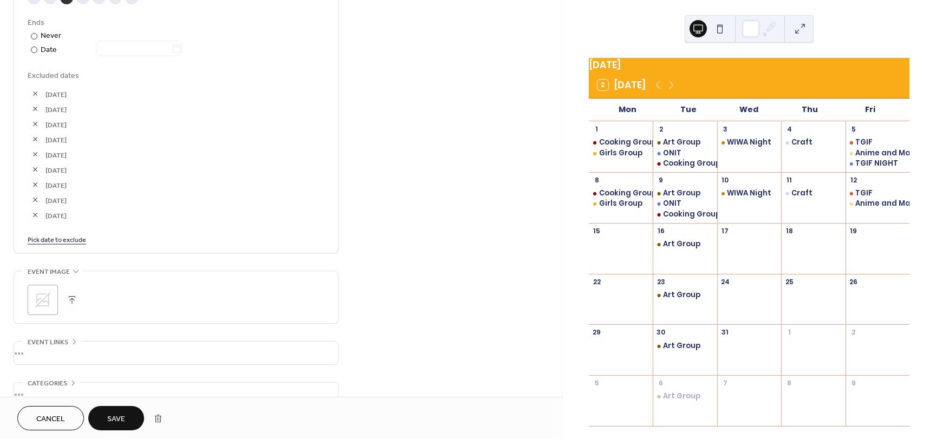
click at [130, 410] on button "Save" at bounding box center [116, 418] width 56 height 24
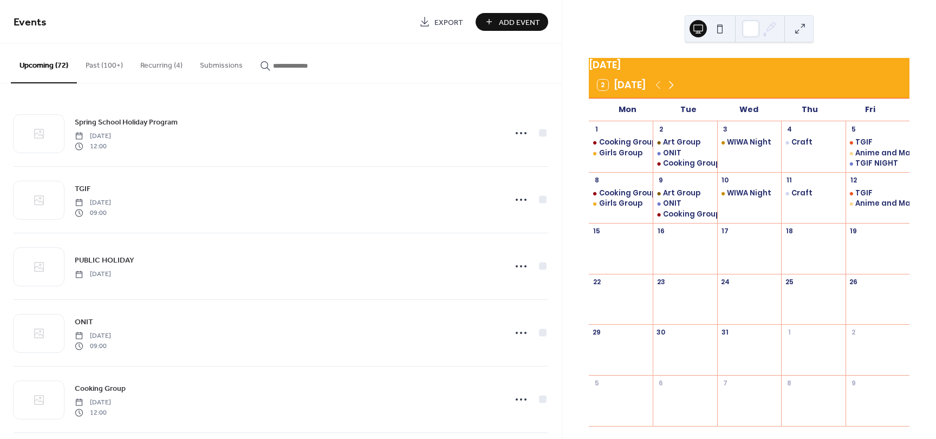
click at [674, 88] on icon at bounding box center [671, 85] width 13 height 13
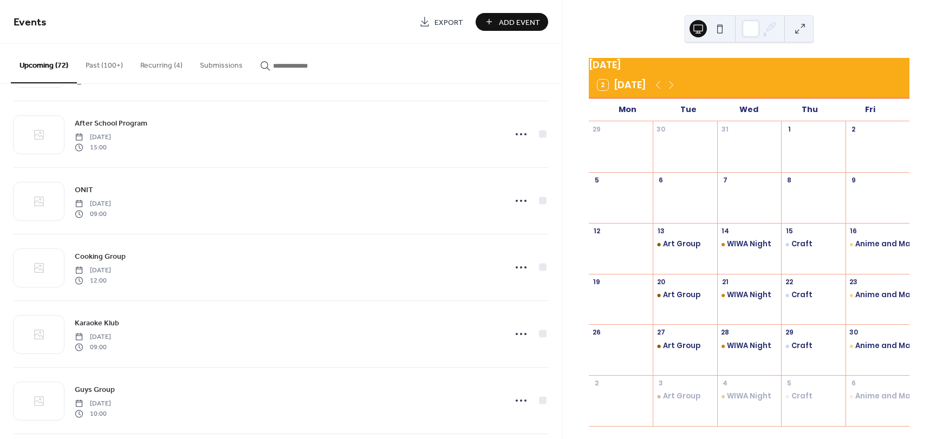
scroll to position [2196, 0]
click at [493, 15] on button "Add Event" at bounding box center [512, 22] width 73 height 18
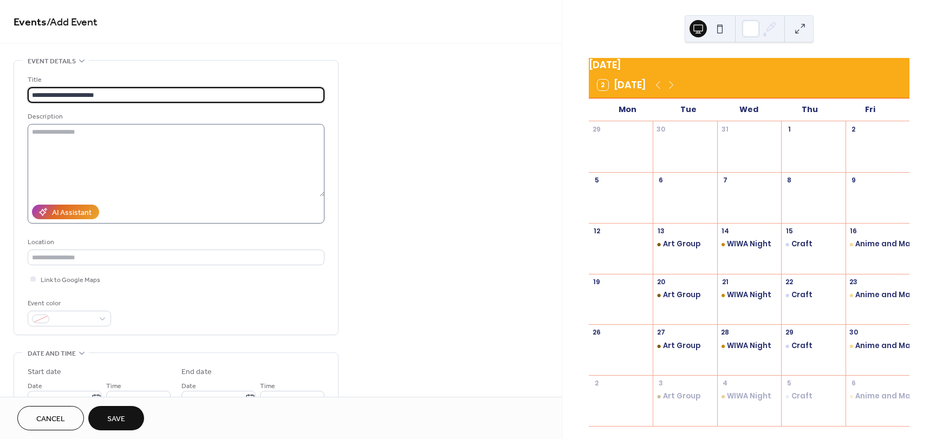
type input "**********"
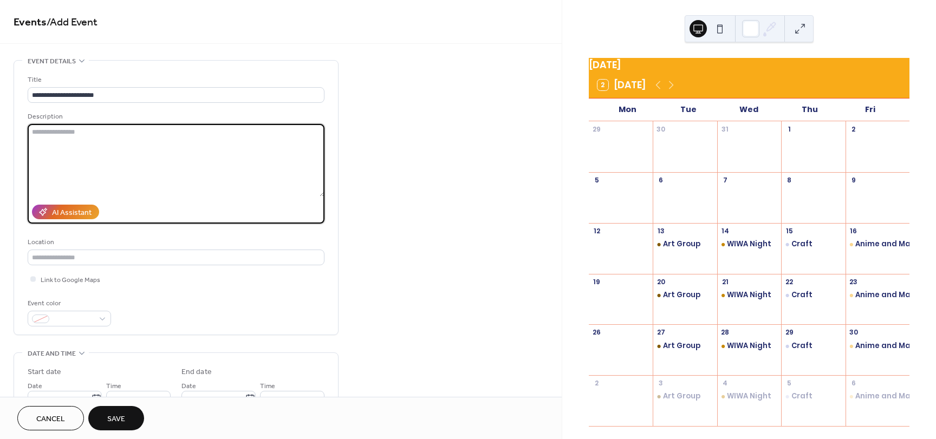
click at [136, 141] on textarea at bounding box center [176, 160] width 297 height 73
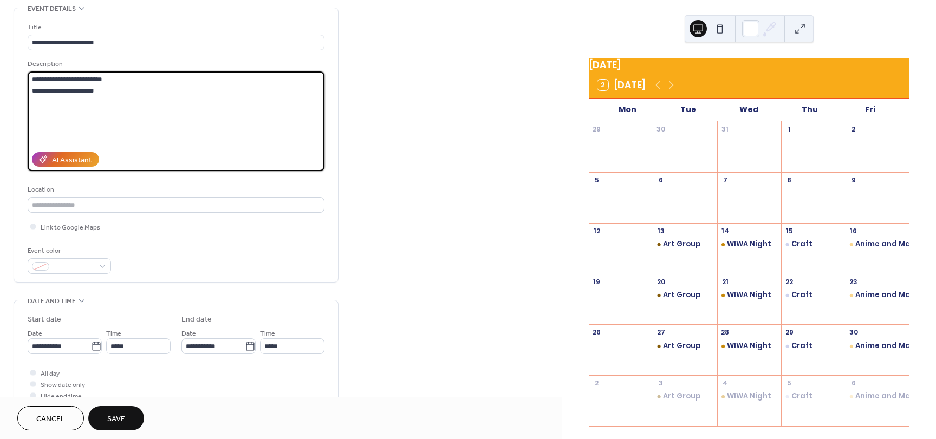
scroll to position [54, 0]
drag, startPoint x: 123, startPoint y: 93, endPoint x: 20, endPoint y: 87, distance: 103.7
click at [20, 87] on div "**********" at bounding box center [176, 144] width 324 height 274
type textarea "**********"
click at [78, 343] on input "**********" at bounding box center [59, 345] width 63 height 16
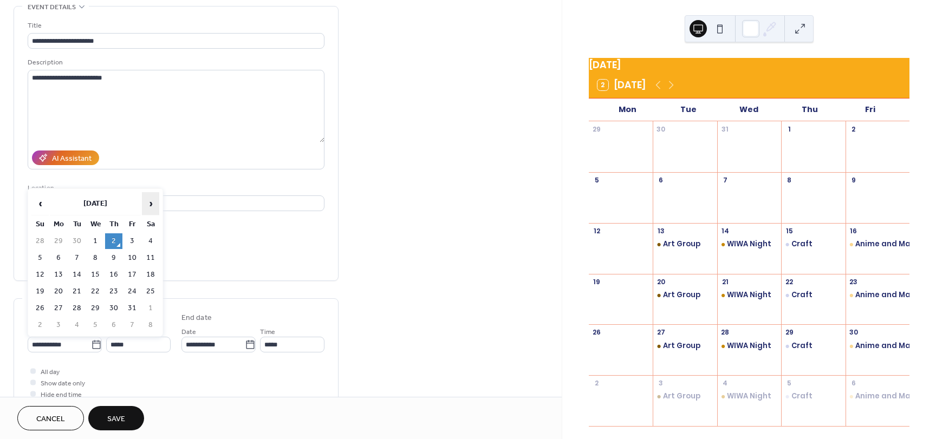
click at [153, 210] on span "›" at bounding box center [151, 204] width 16 height 22
click at [148, 256] on td "13" at bounding box center [150, 258] width 17 height 16
type input "**********"
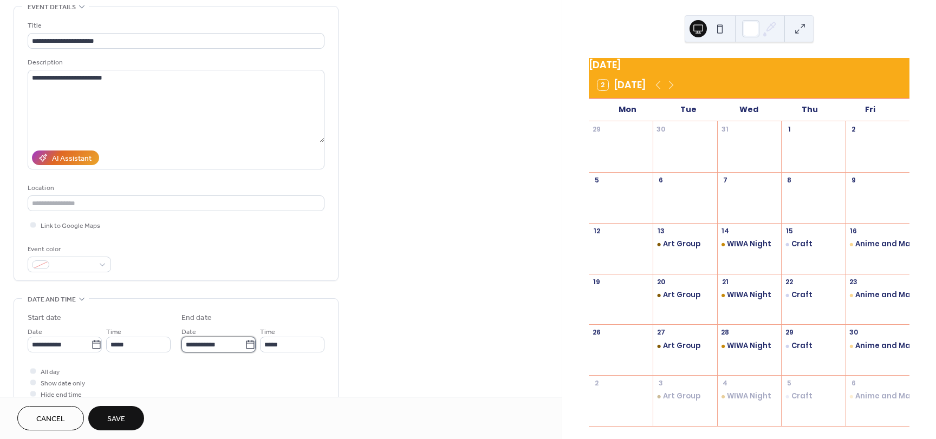
click at [202, 342] on input "**********" at bounding box center [213, 345] width 63 height 16
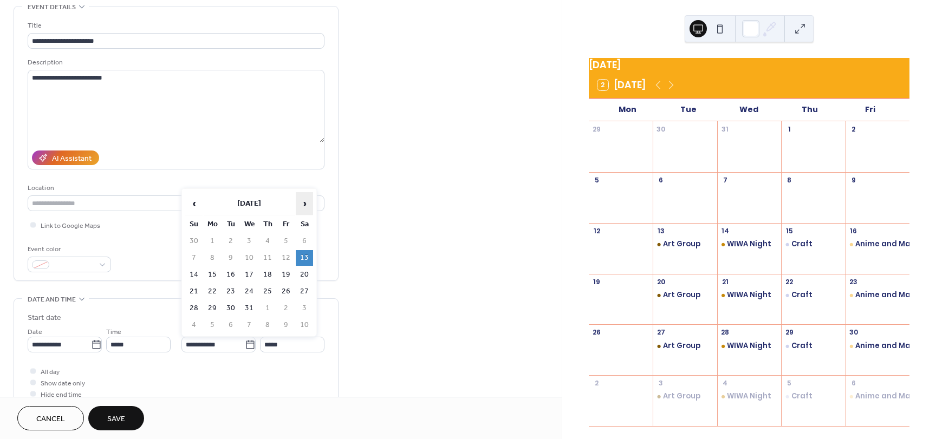
click at [300, 211] on span "›" at bounding box center [304, 204] width 16 height 22
click at [196, 204] on span "‹" at bounding box center [194, 204] width 16 height 22
click at [196, 276] on td "11" at bounding box center [193, 275] width 17 height 16
type input "**********"
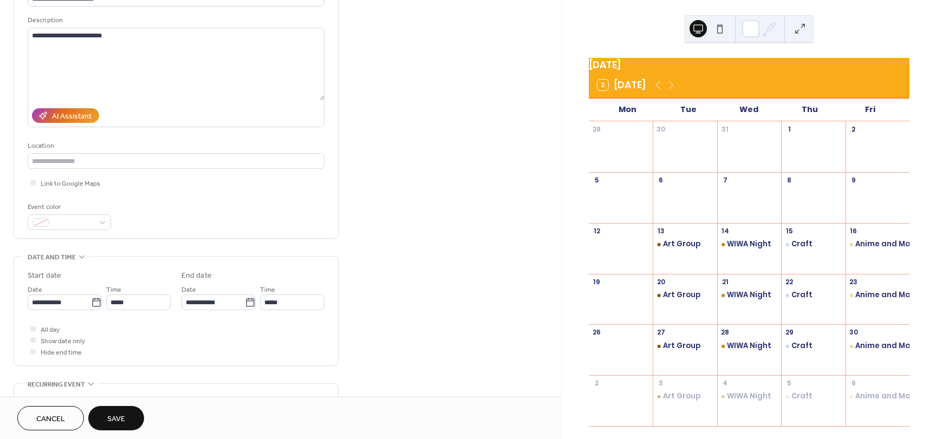
scroll to position [163, 0]
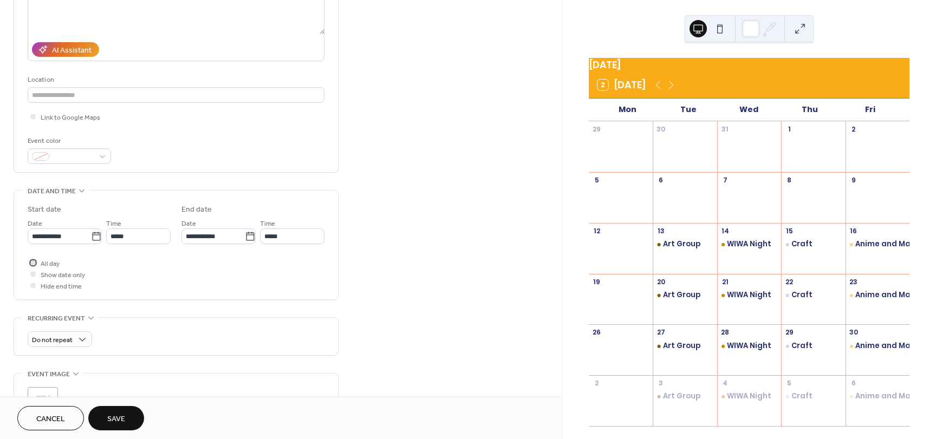
click at [52, 265] on span "All day" at bounding box center [50, 263] width 19 height 11
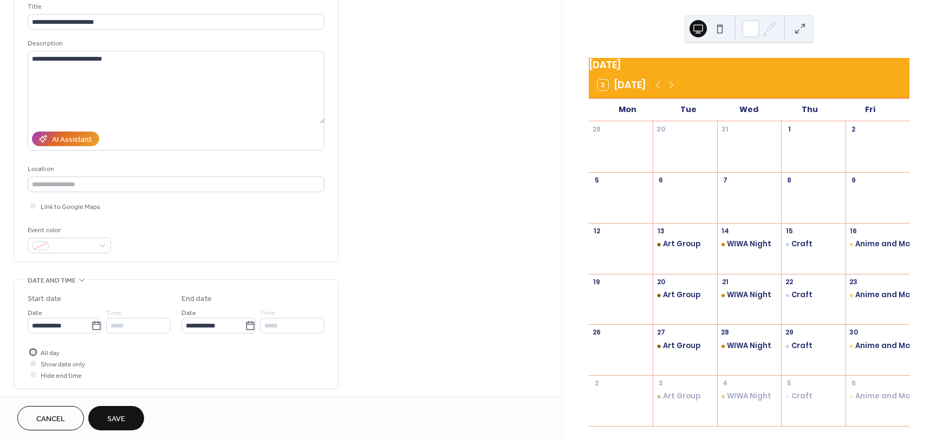
scroll to position [108, 0]
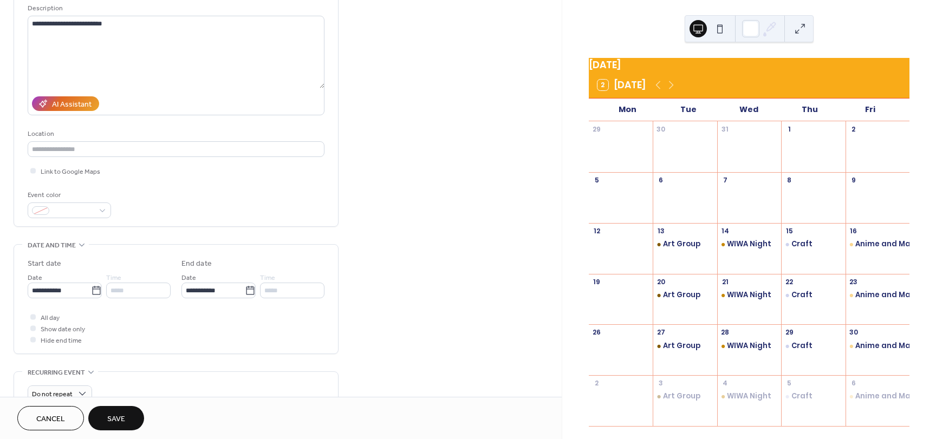
click at [57, 201] on div "Event color" at bounding box center [68, 195] width 81 height 11
click at [57, 210] on span at bounding box center [74, 211] width 40 height 11
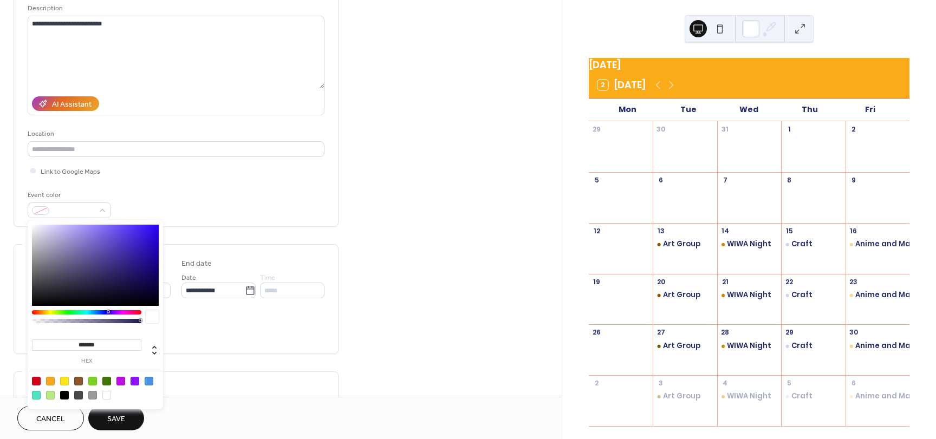
click at [133, 271] on div at bounding box center [95, 265] width 127 height 81
drag, startPoint x: 133, startPoint y: 271, endPoint x: 151, endPoint y: 219, distance: 54.5
click at [150, 221] on div "******* hex" at bounding box center [95, 315] width 135 height 189
click at [92, 379] on div at bounding box center [92, 381] width 9 height 9
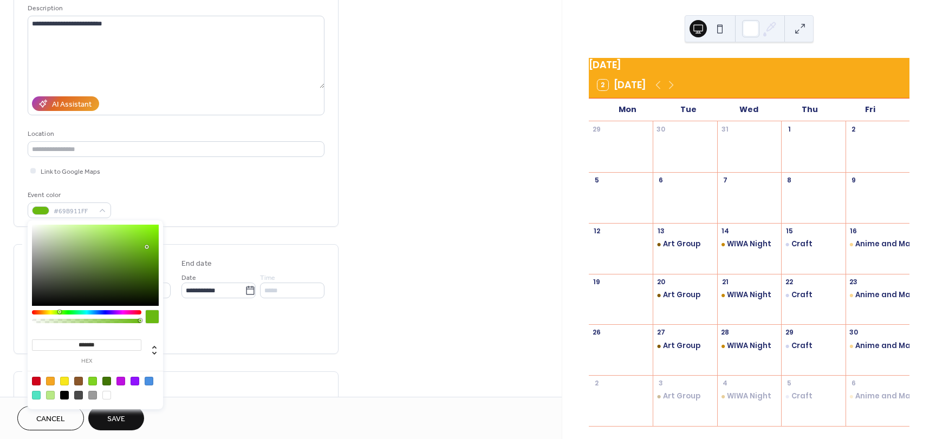
type input "*******"
drag, startPoint x: 138, startPoint y: 237, endPoint x: 158, endPoint y: 248, distance: 23.5
click at [158, 248] on div at bounding box center [95, 265] width 127 height 81
click at [112, 420] on span "Save" at bounding box center [116, 419] width 18 height 11
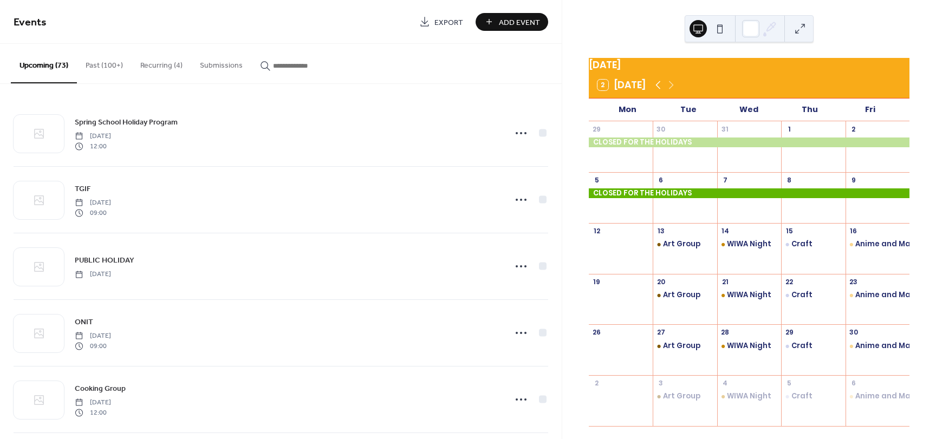
click at [658, 89] on icon at bounding box center [658, 85] width 13 height 13
